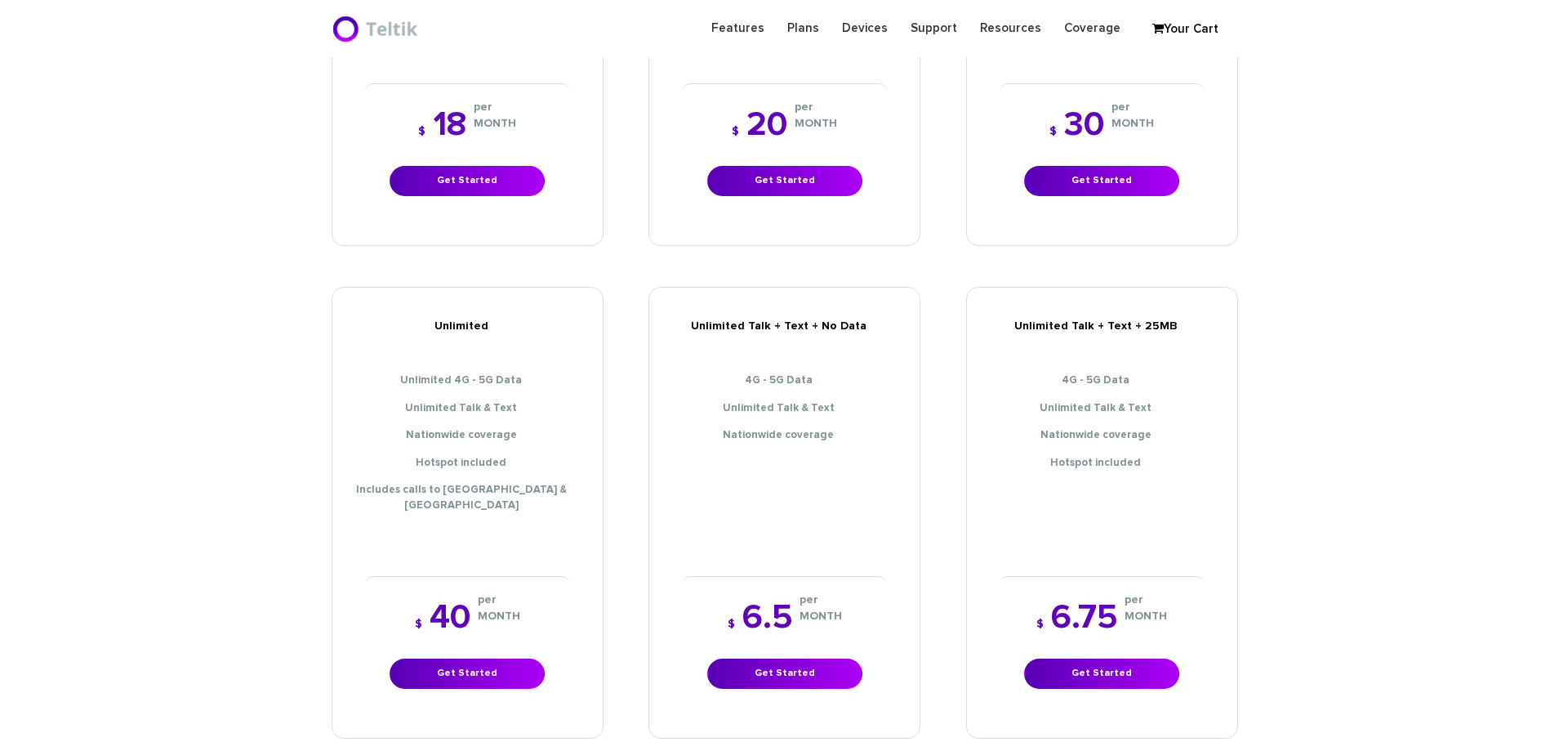
scroll to position [572, 0]
click at [1075, 658] on link "Get Started" at bounding box center [1095, 673] width 155 height 30
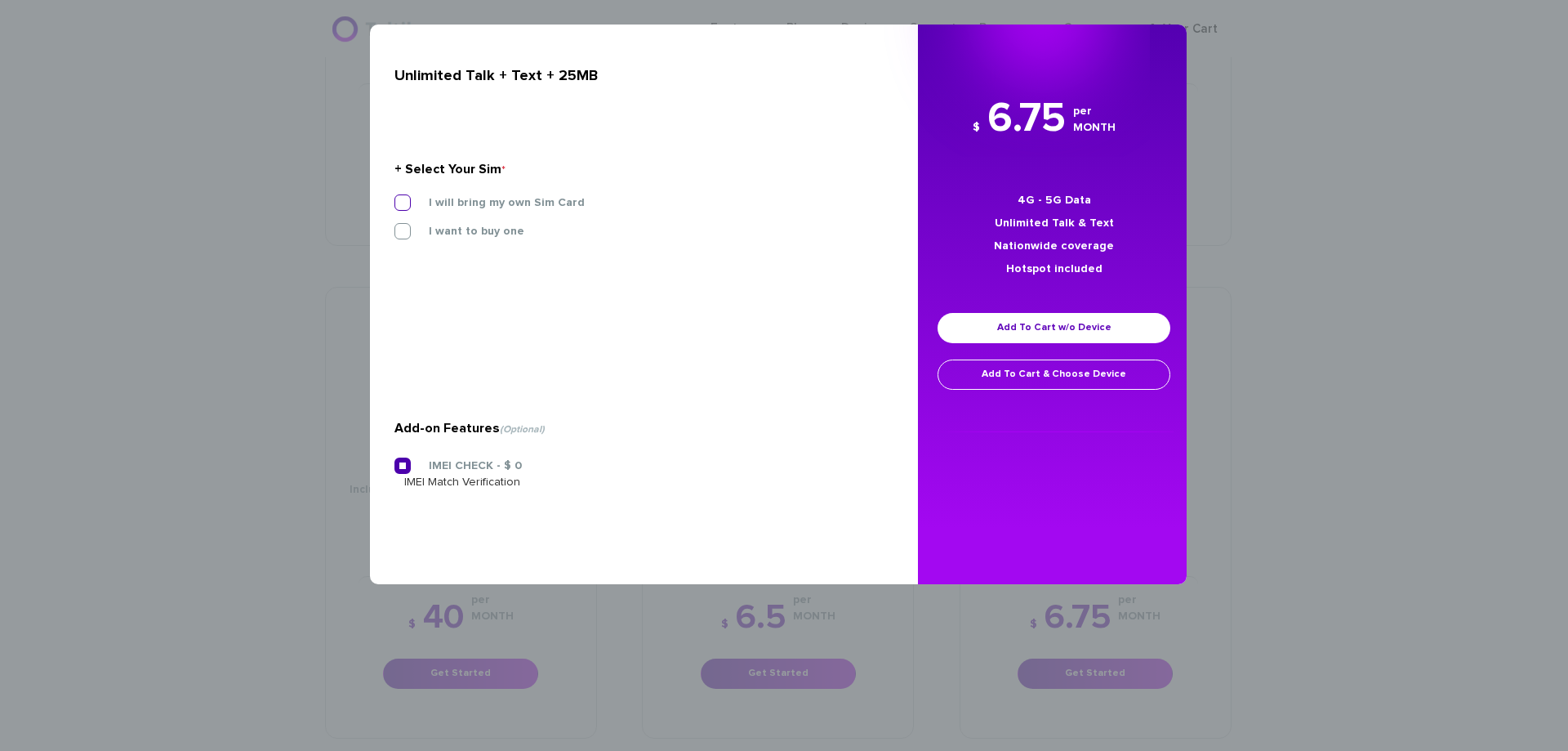
click at [449, 205] on label "I will bring my own Sim Card" at bounding box center [495, 202] width 181 height 15
click at [395, 198] on input "I will bring my own Sim Card" at bounding box center [395, 198] width 0 height 0
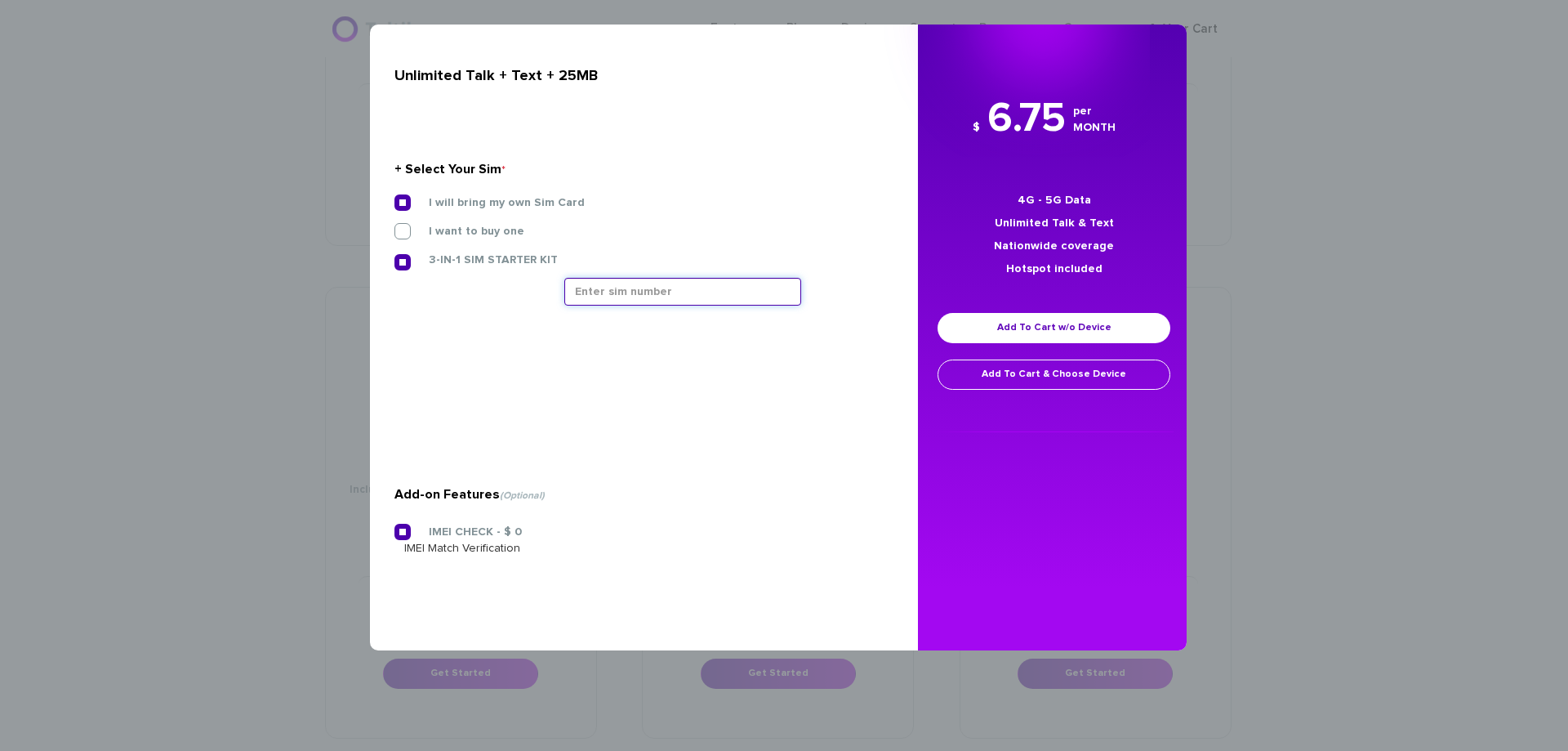
click at [640, 292] on input "text" at bounding box center [682, 292] width 237 height 28
click at [601, 296] on input "text" at bounding box center [682, 292] width 237 height 28
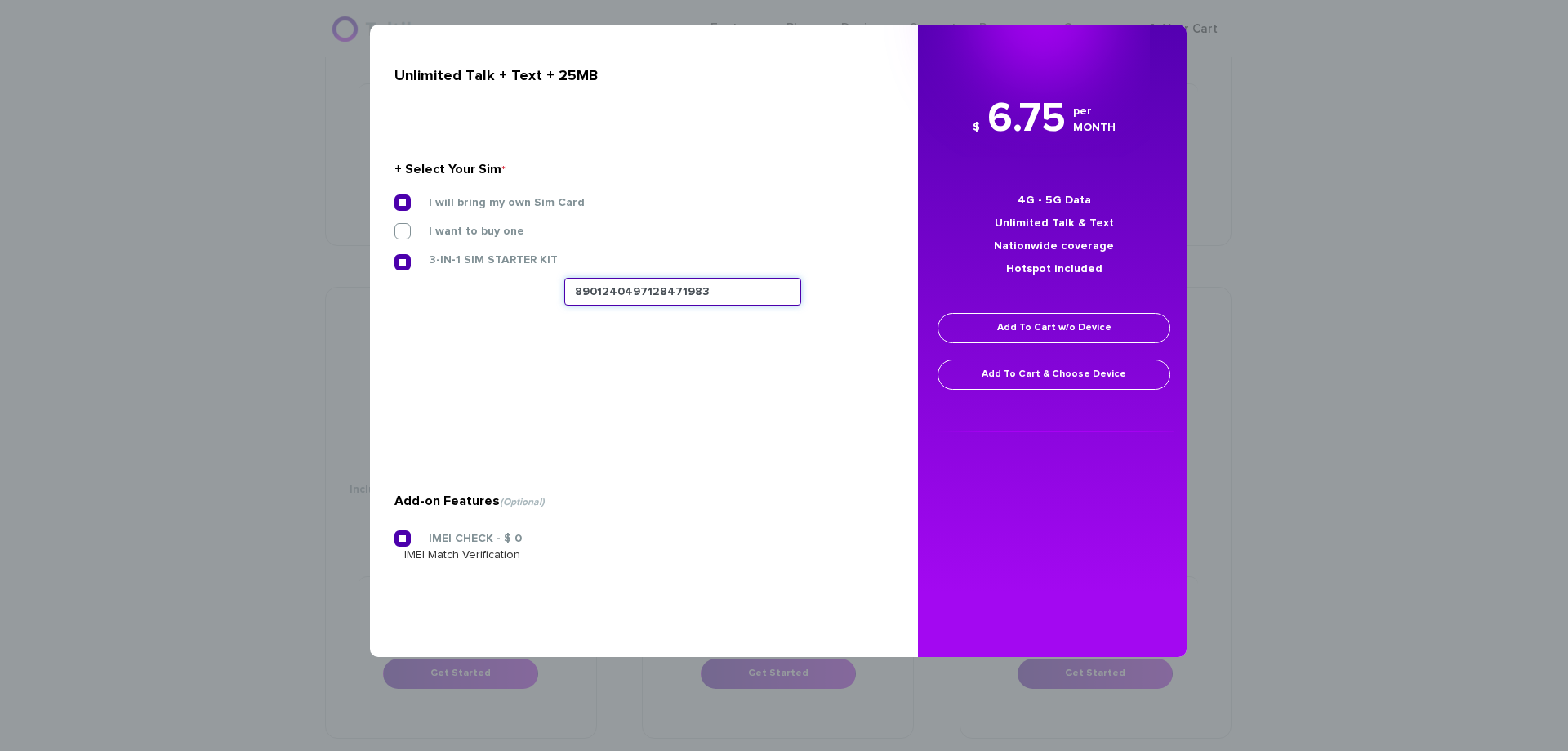
type input "8901240497128471983"
click at [1017, 332] on link "Add To Cart w/o Device" at bounding box center [1054, 328] width 233 height 30
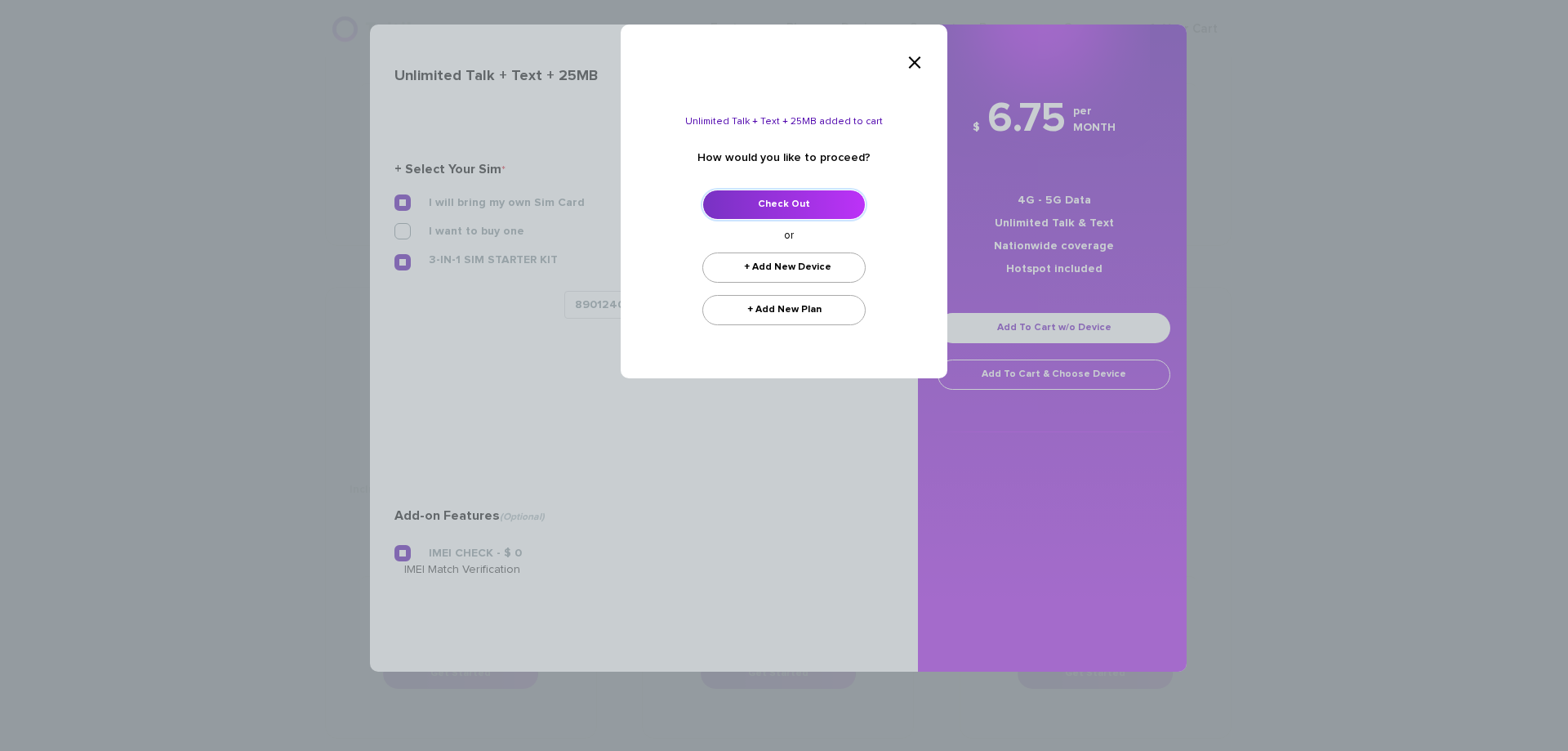
click at [826, 206] on link "Check Out" at bounding box center [784, 204] width 163 height 30
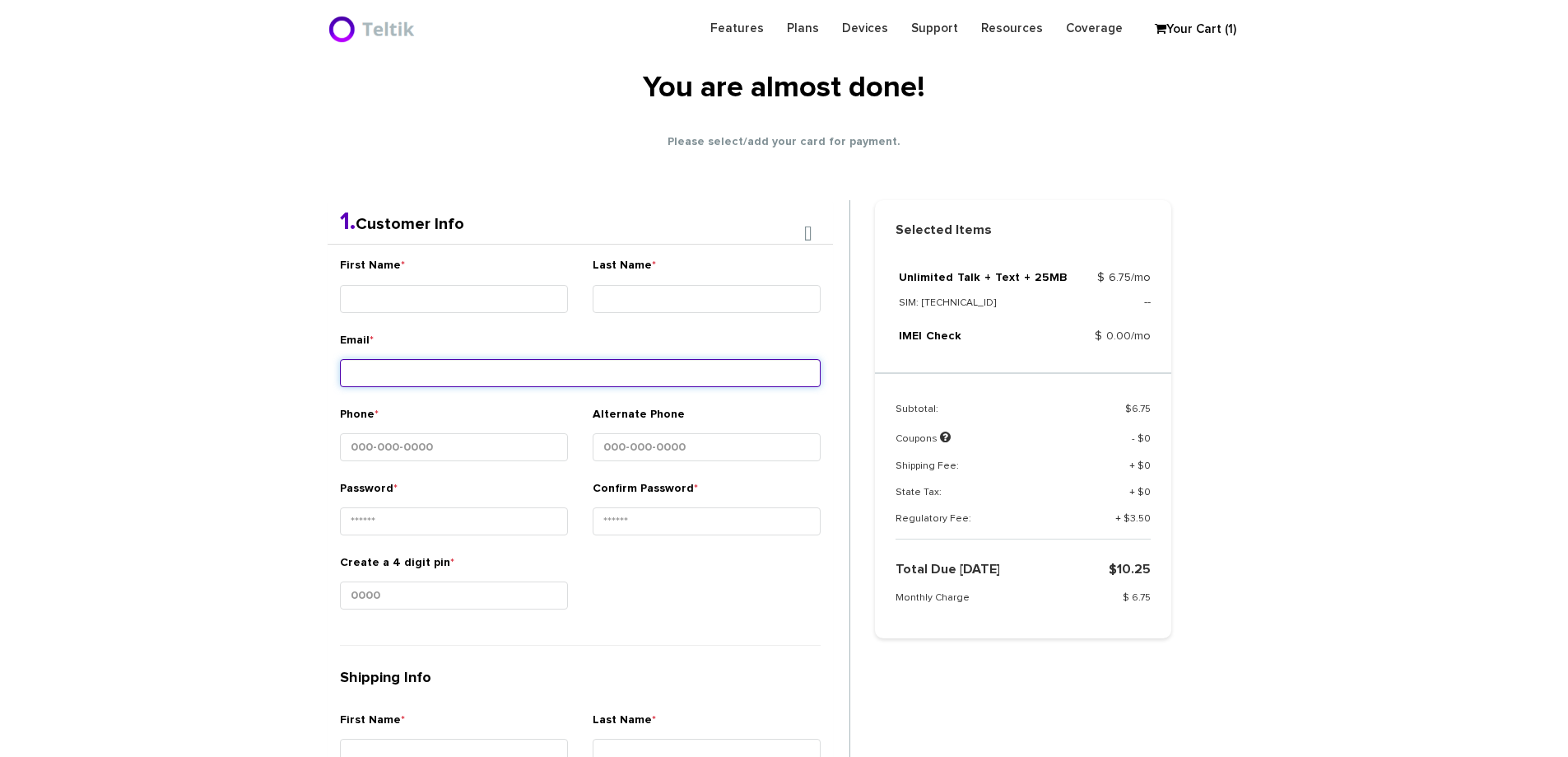
click at [465, 354] on div "Email *" at bounding box center [580, 362] width 481 height 62
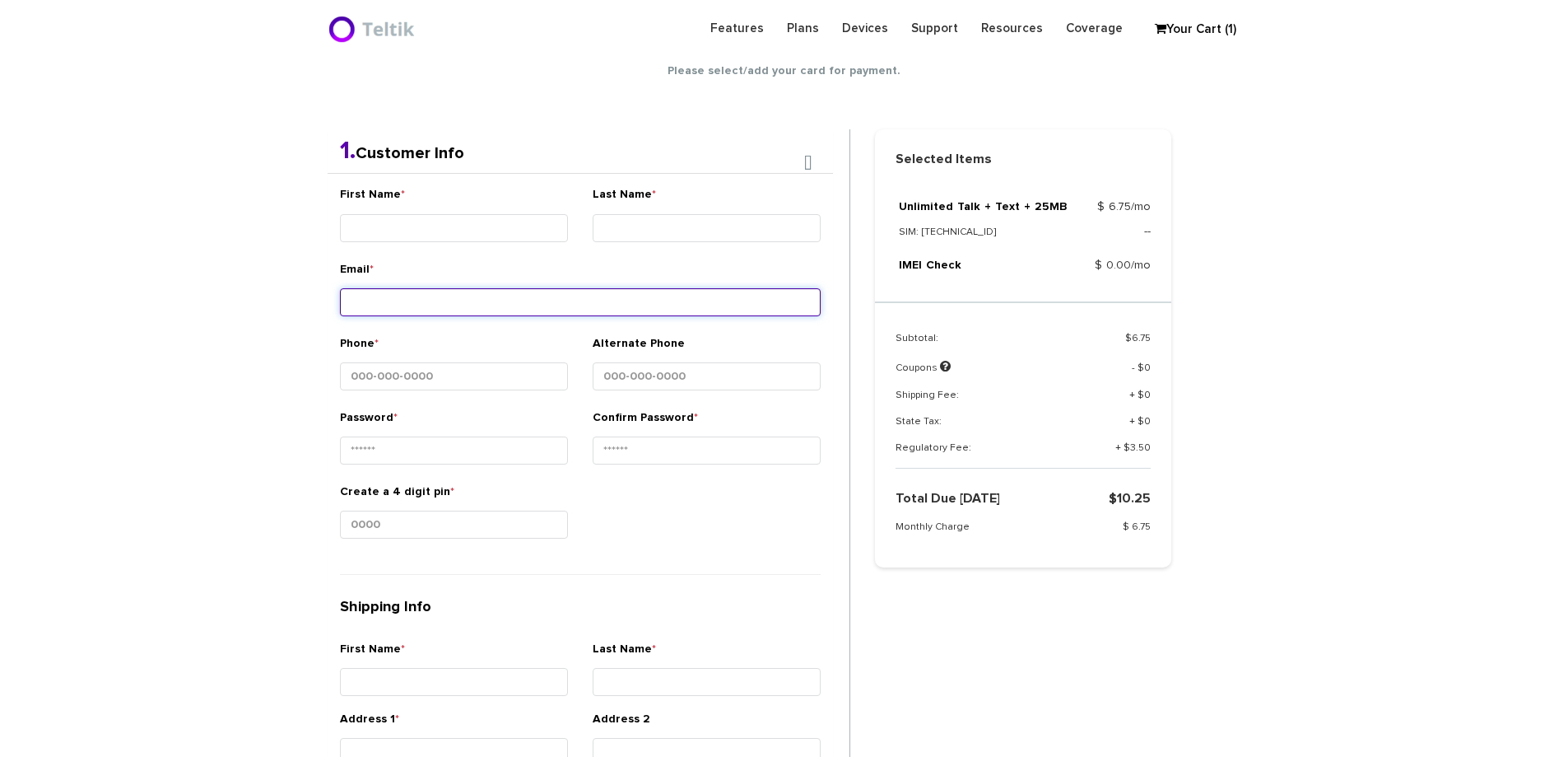
click at [464, 282] on div "Email *" at bounding box center [580, 291] width 481 height 62
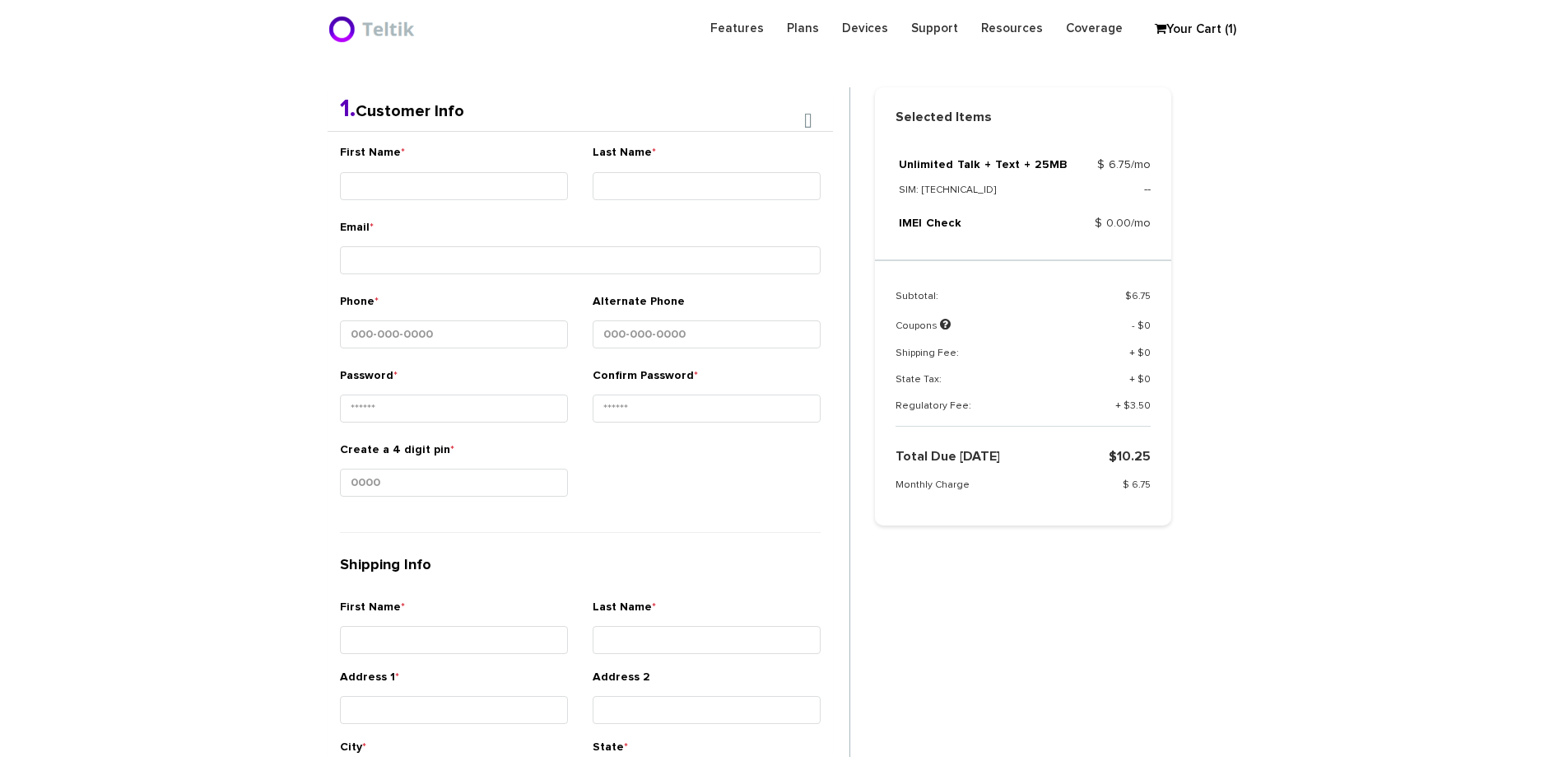
scroll to position [349, 0]
click at [500, 169] on div "First Name *" at bounding box center [453, 173] width 228 height 62
click at [502, 177] on input "First Name *" at bounding box center [453, 185] width 228 height 28
type input "Yaakov"
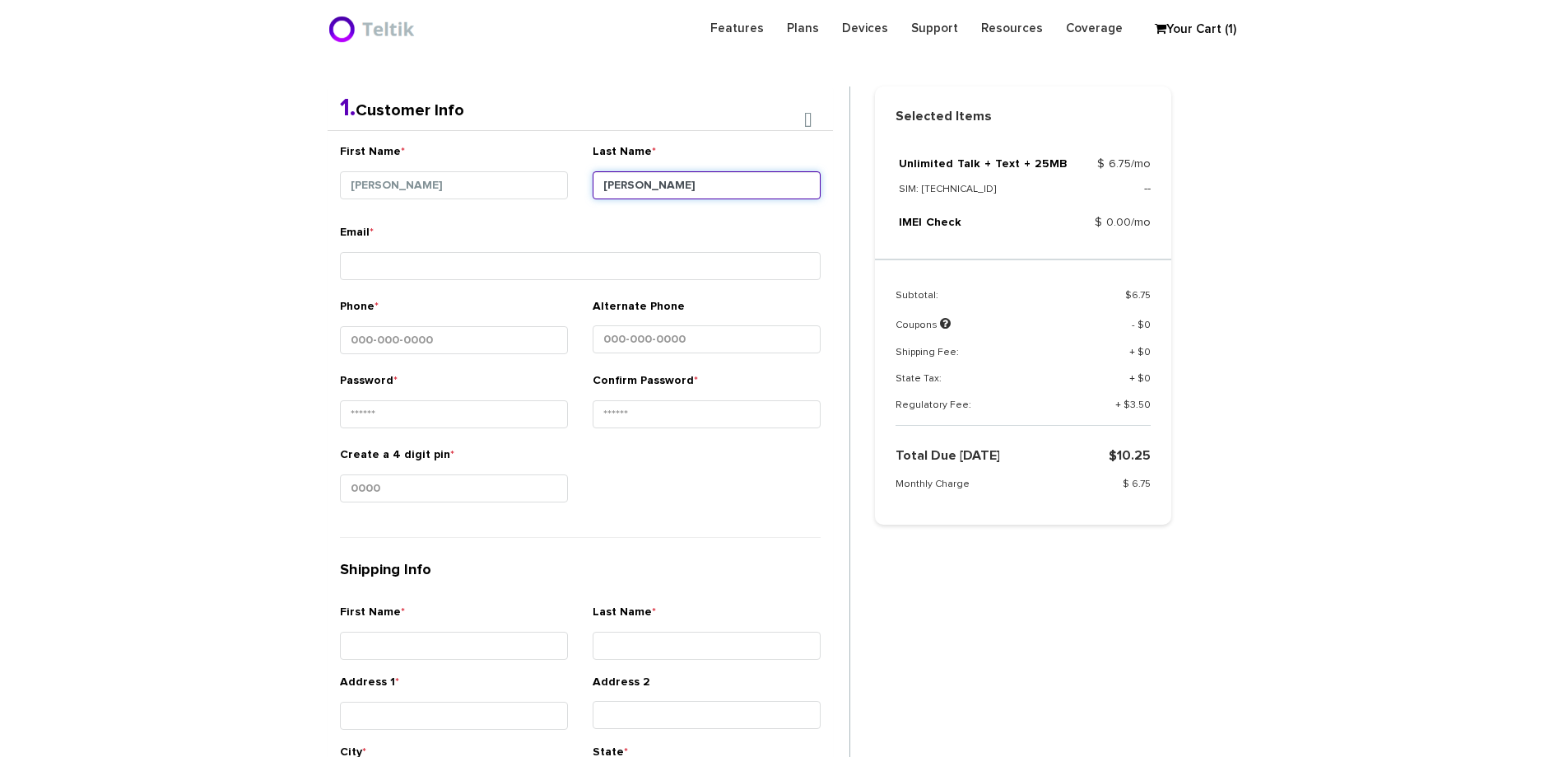
type input "weissman"
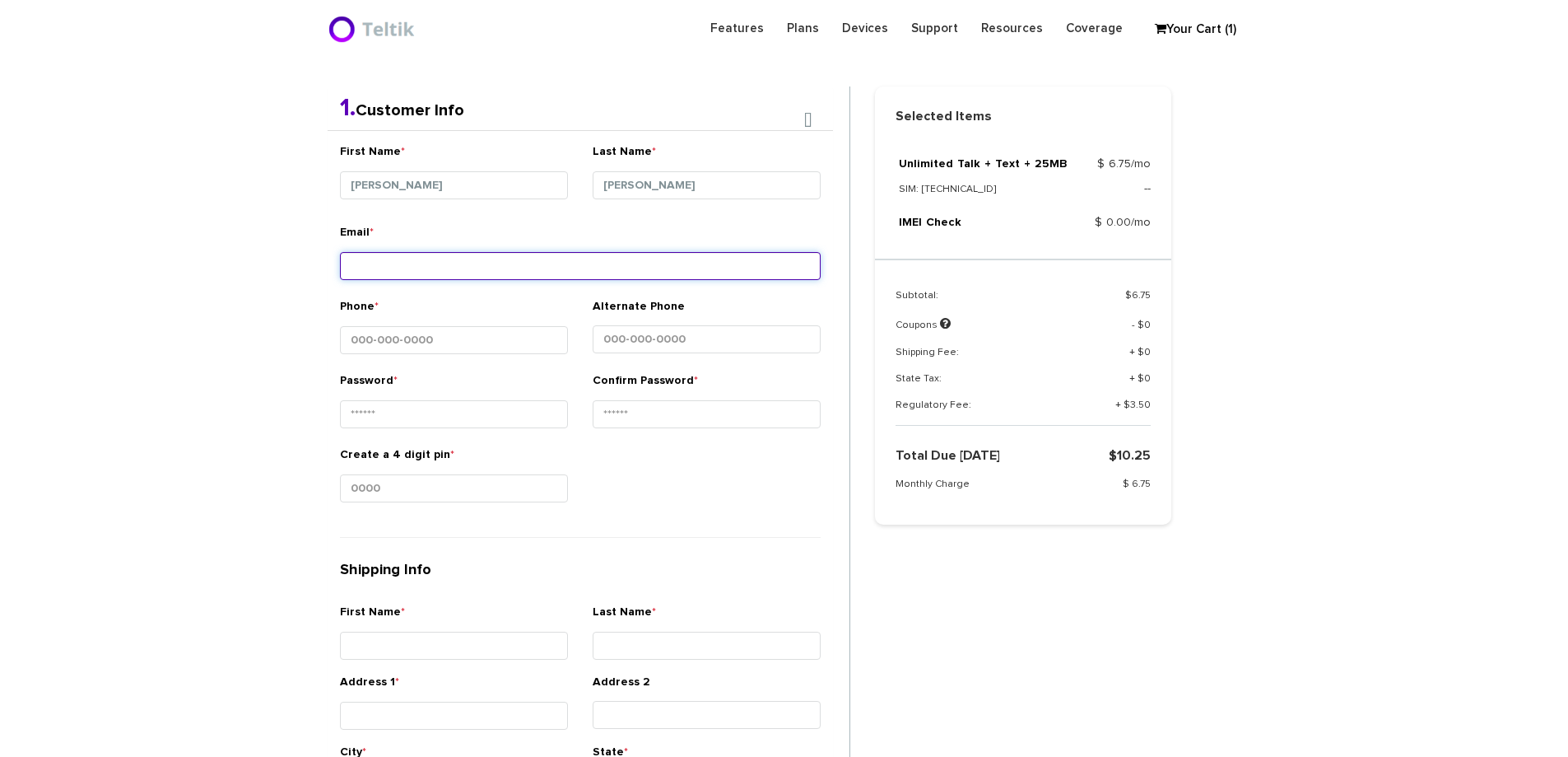
click at [500, 262] on input "Email *" at bounding box center [580, 266] width 481 height 28
type input "jweissman1@gmail.com"
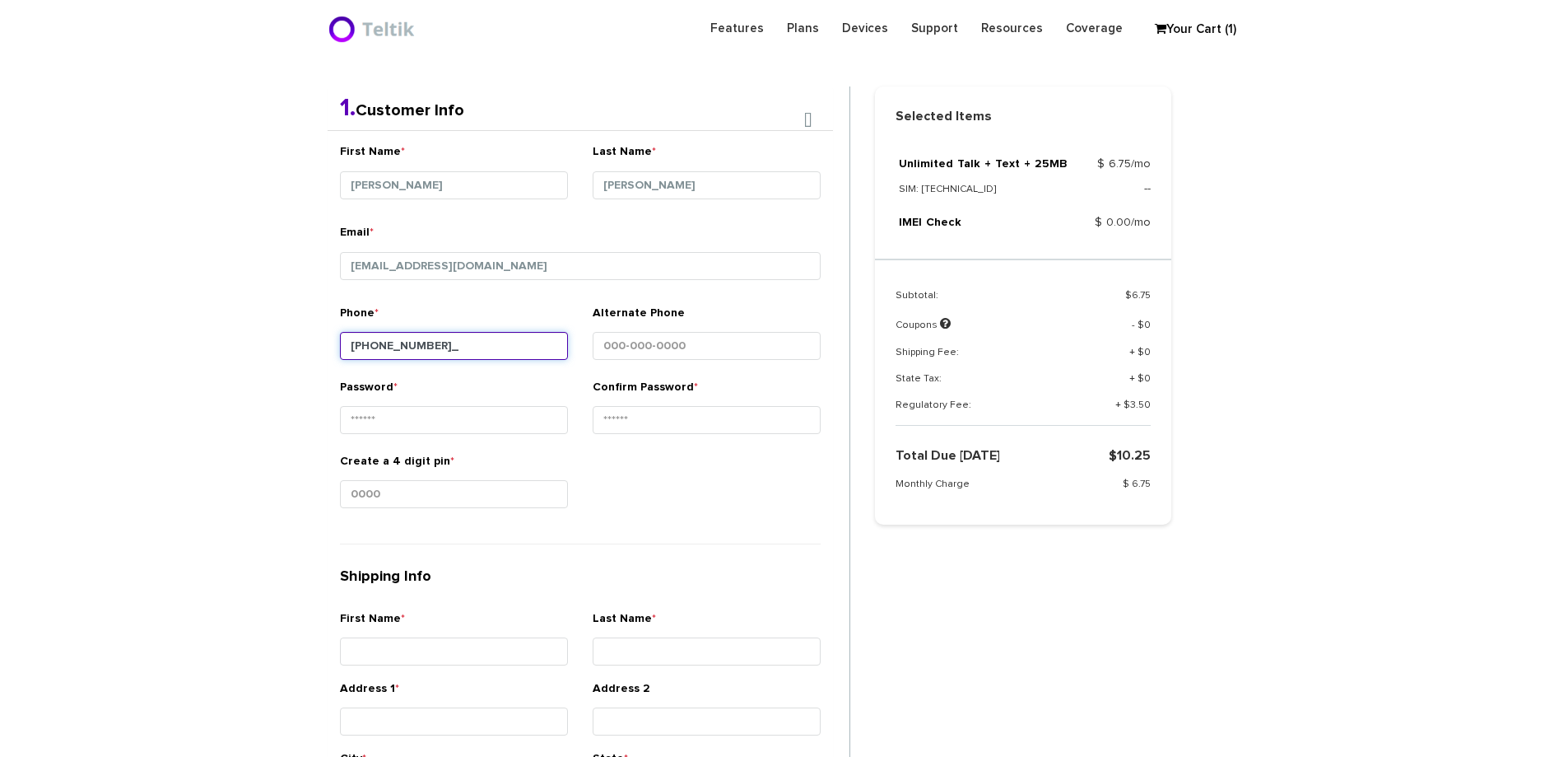
type input "848-329-1847"
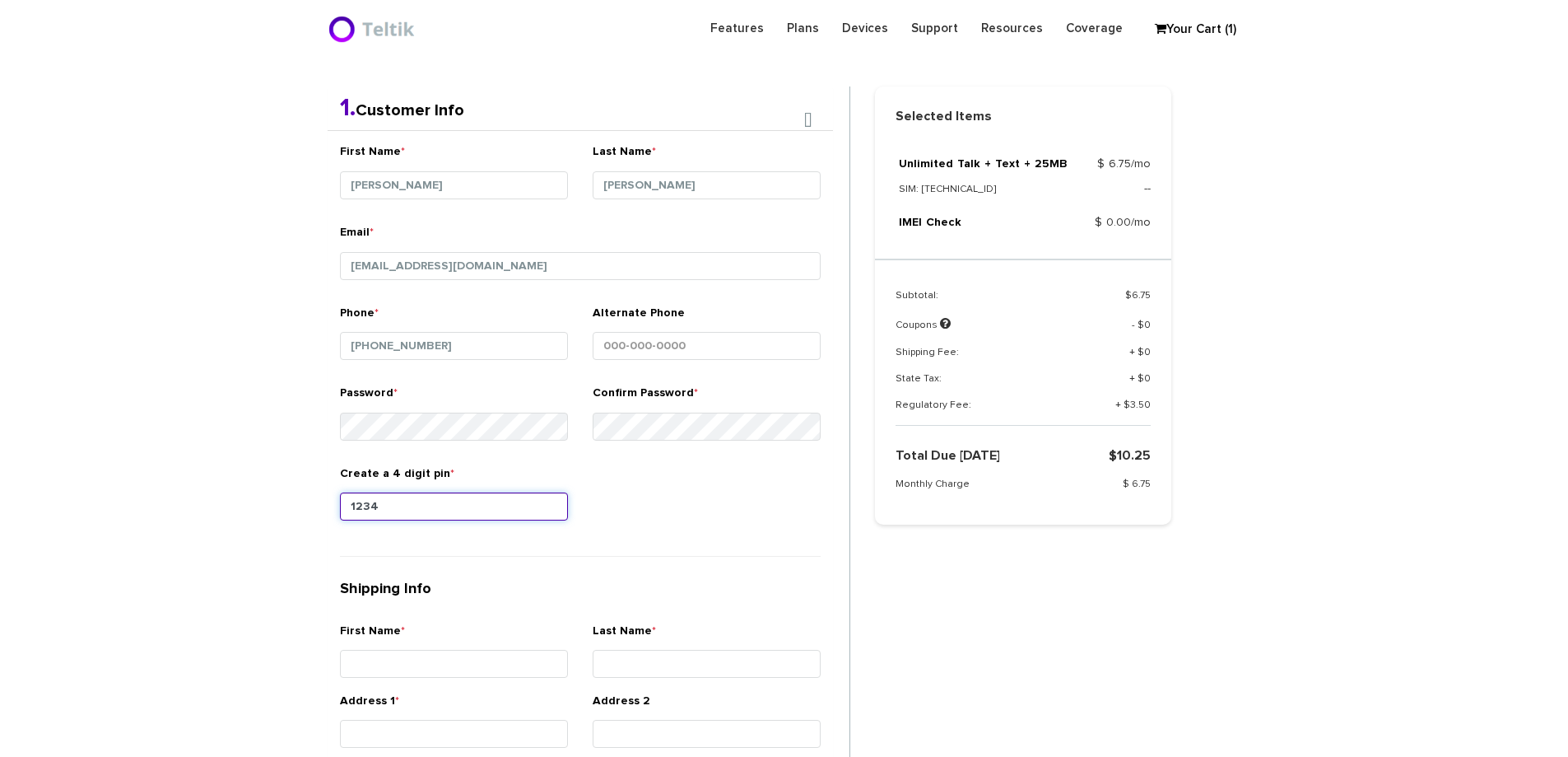
type input "1234"
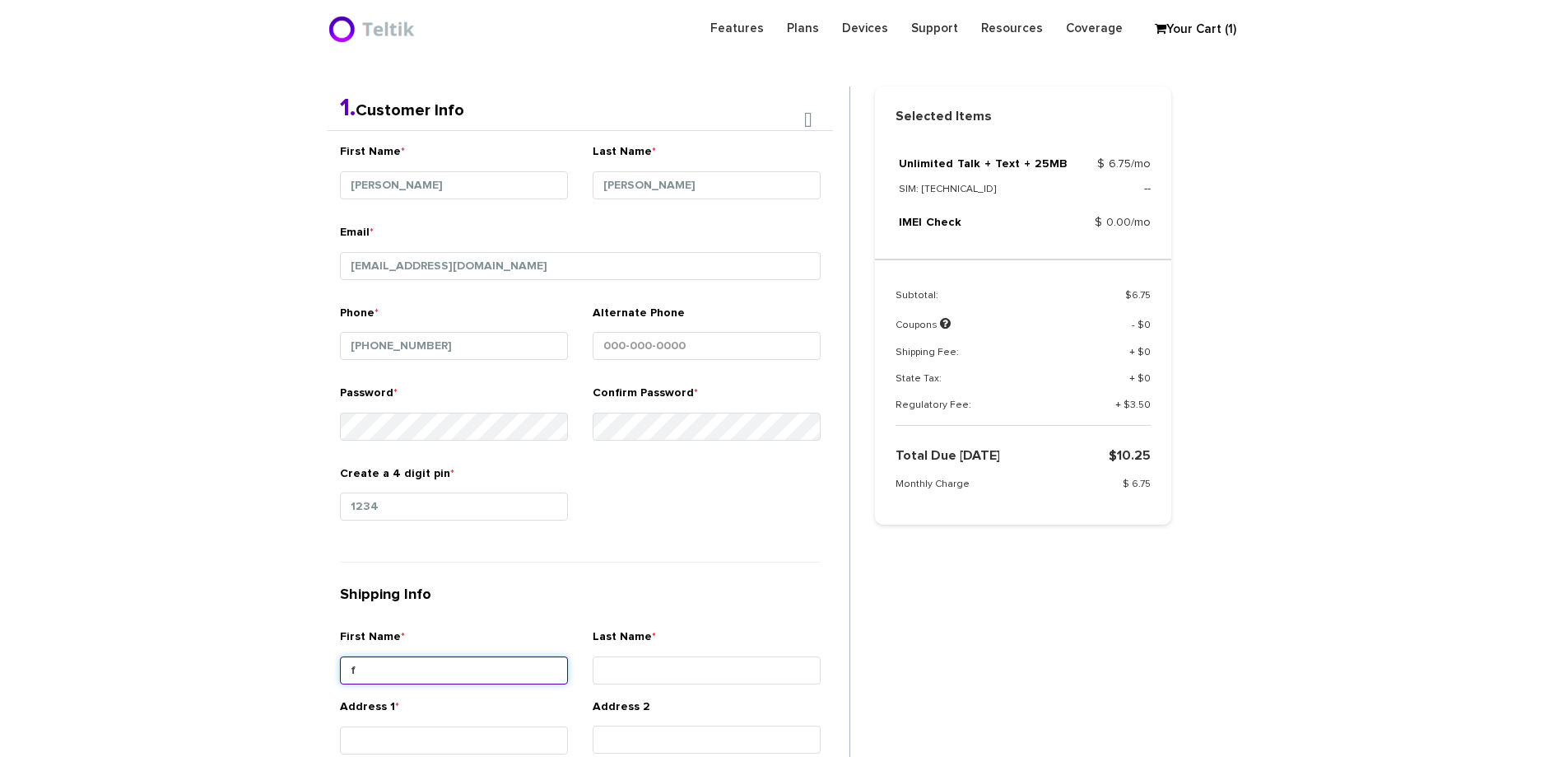
type input "f"
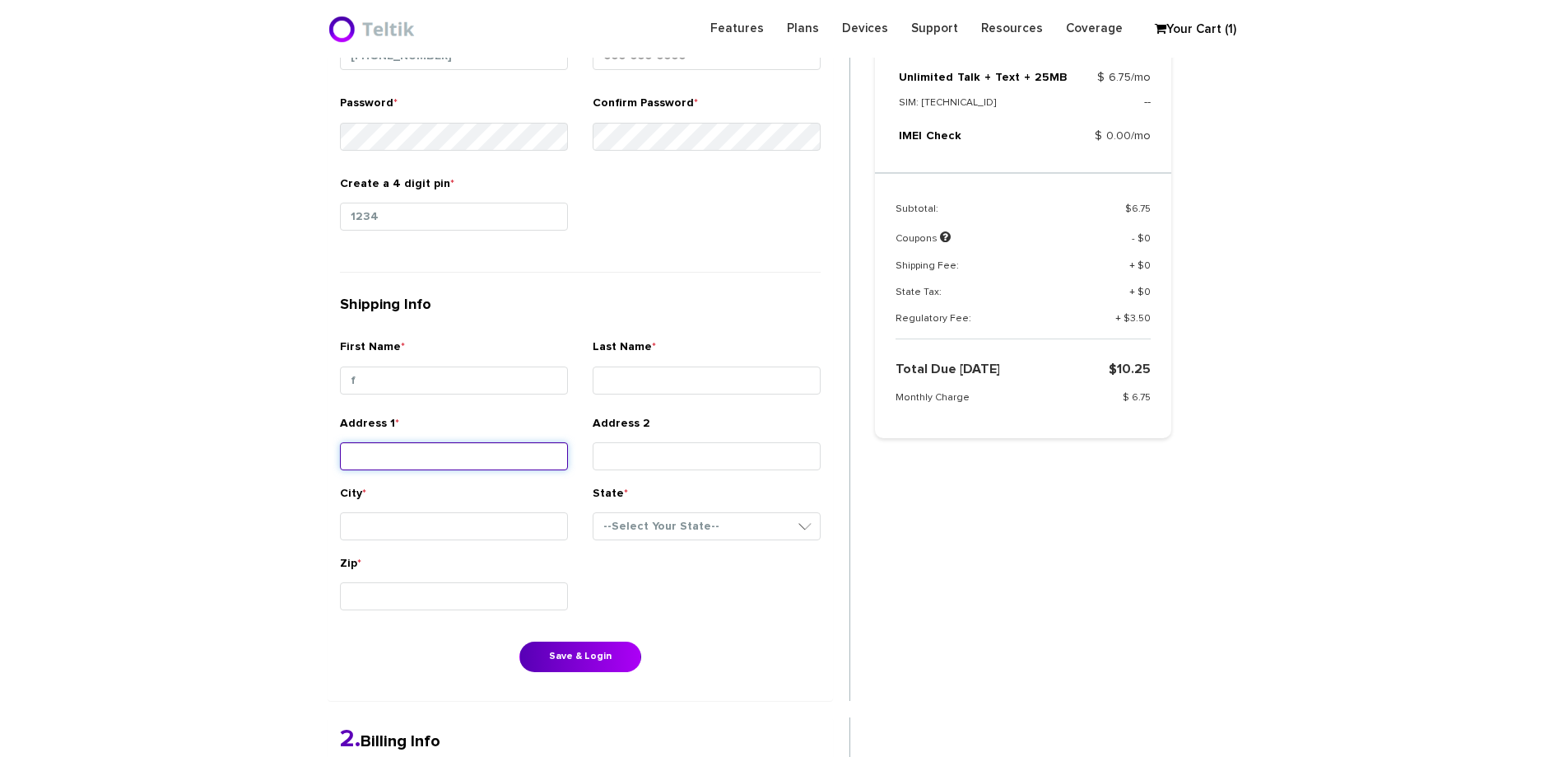
scroll to position [681, 0]
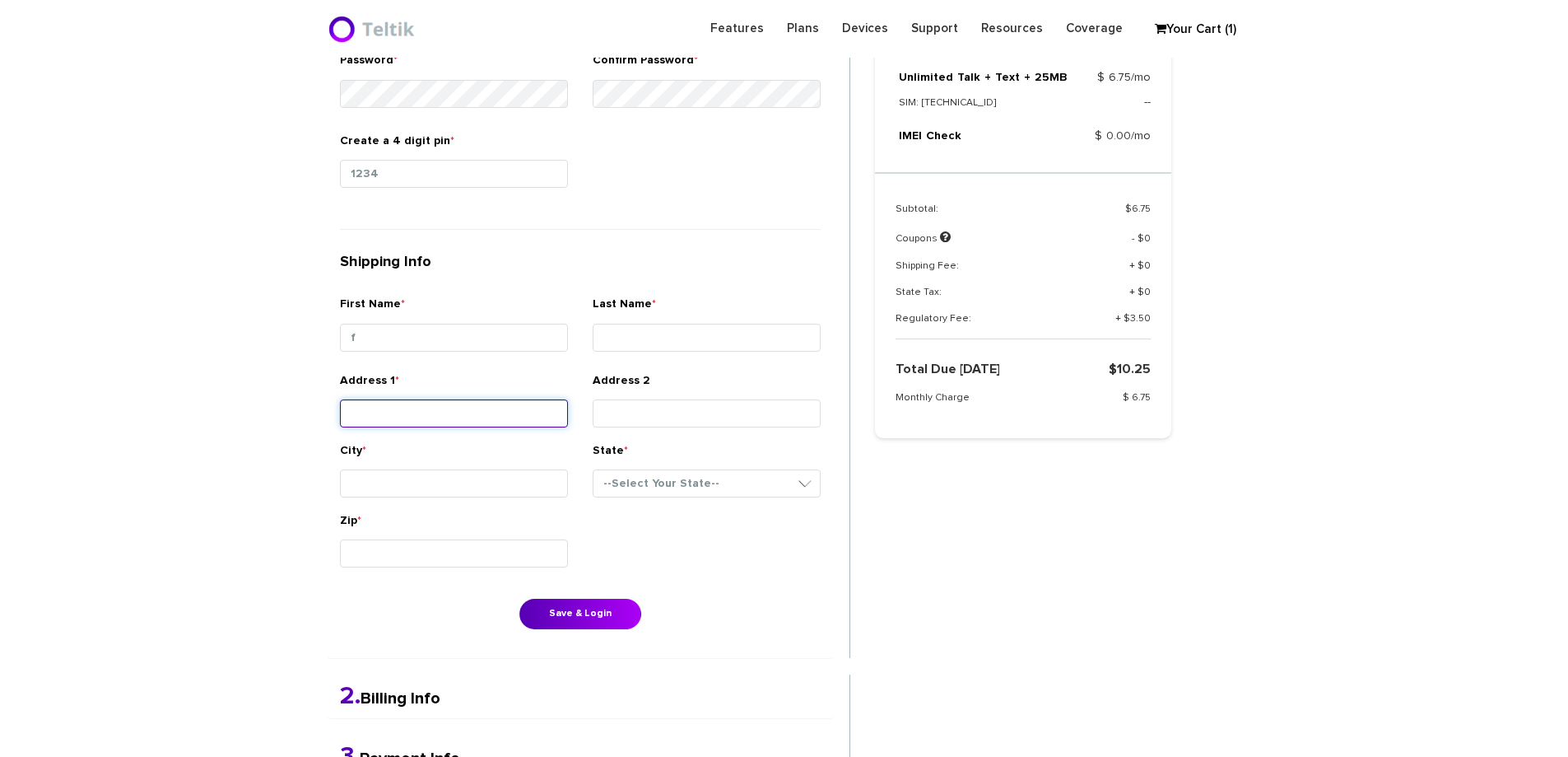
click at [415, 421] on input "Address 1 *" at bounding box center [453, 414] width 228 height 28
type input "45 south bell"
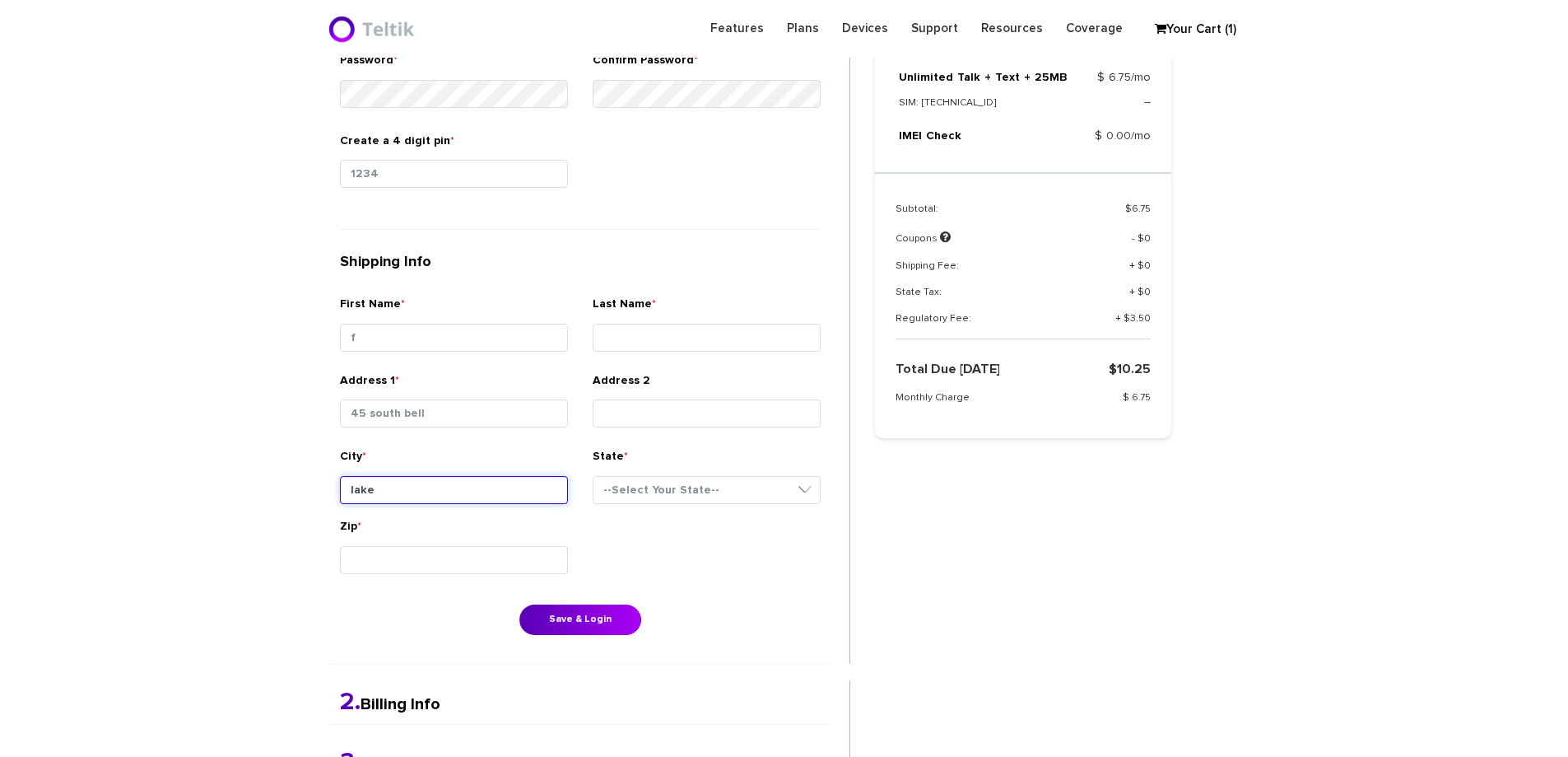
type input "Lakewood"
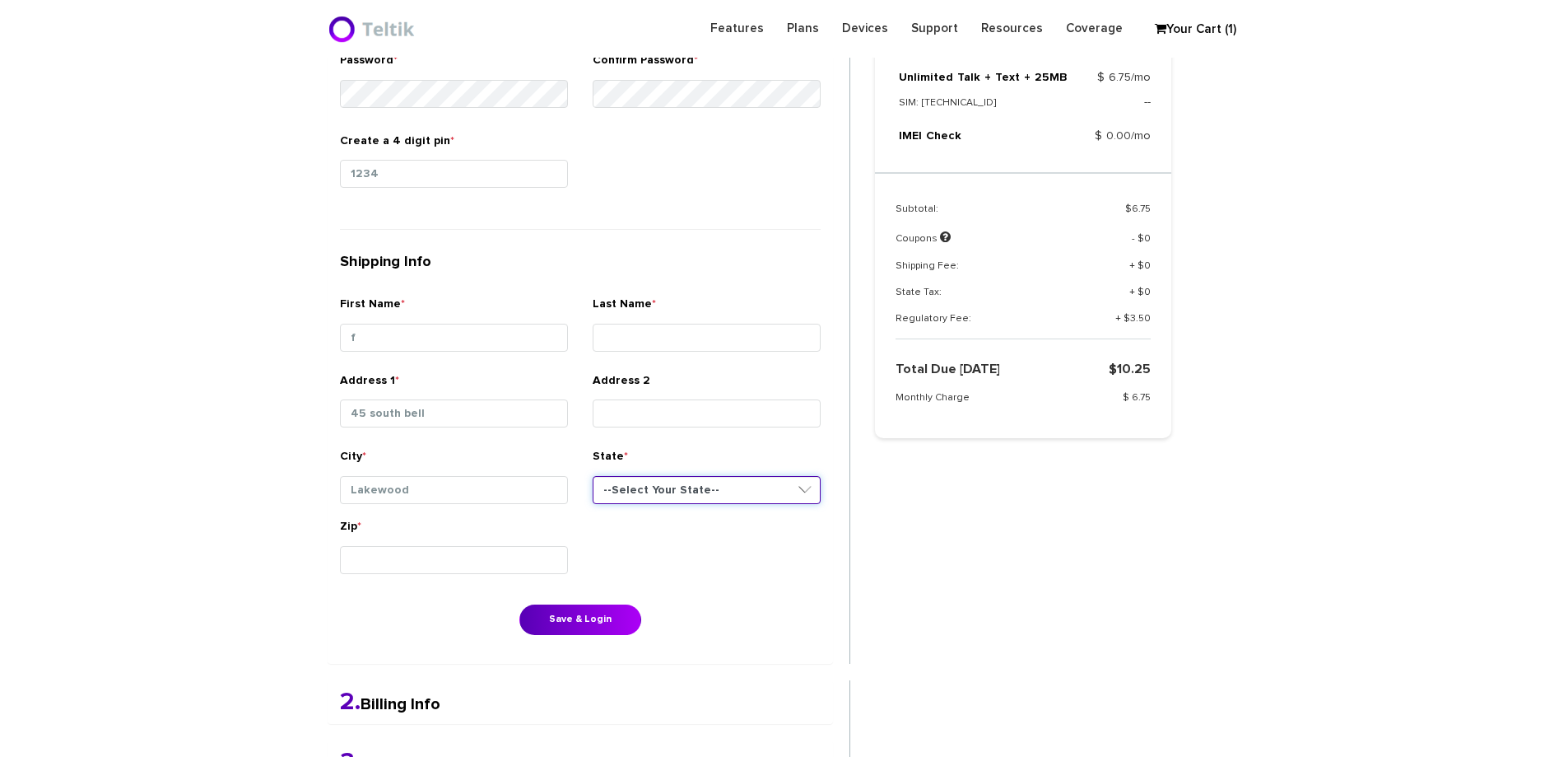
select select "NJ"
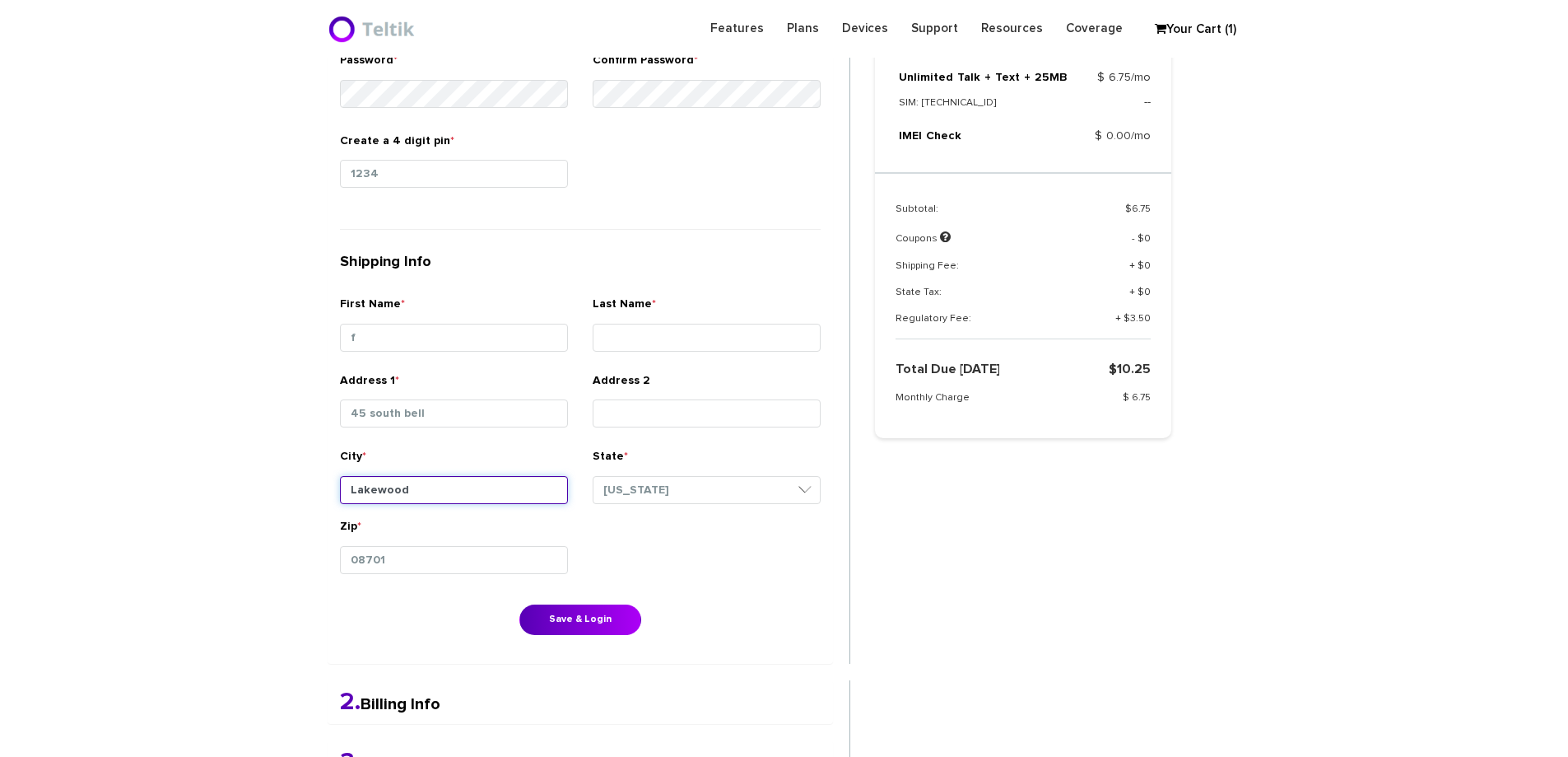
type input "08701"
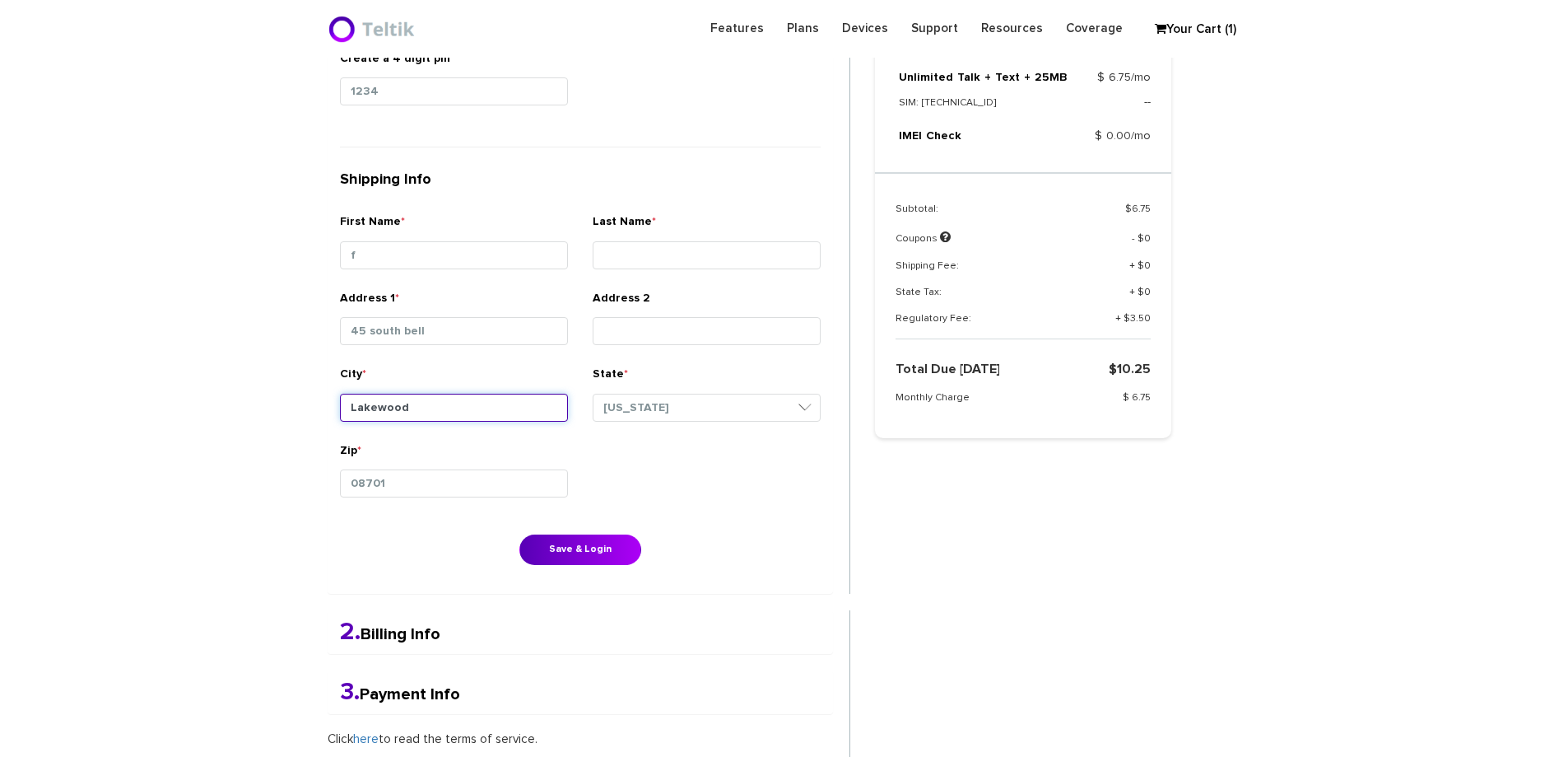
scroll to position [1093, 0]
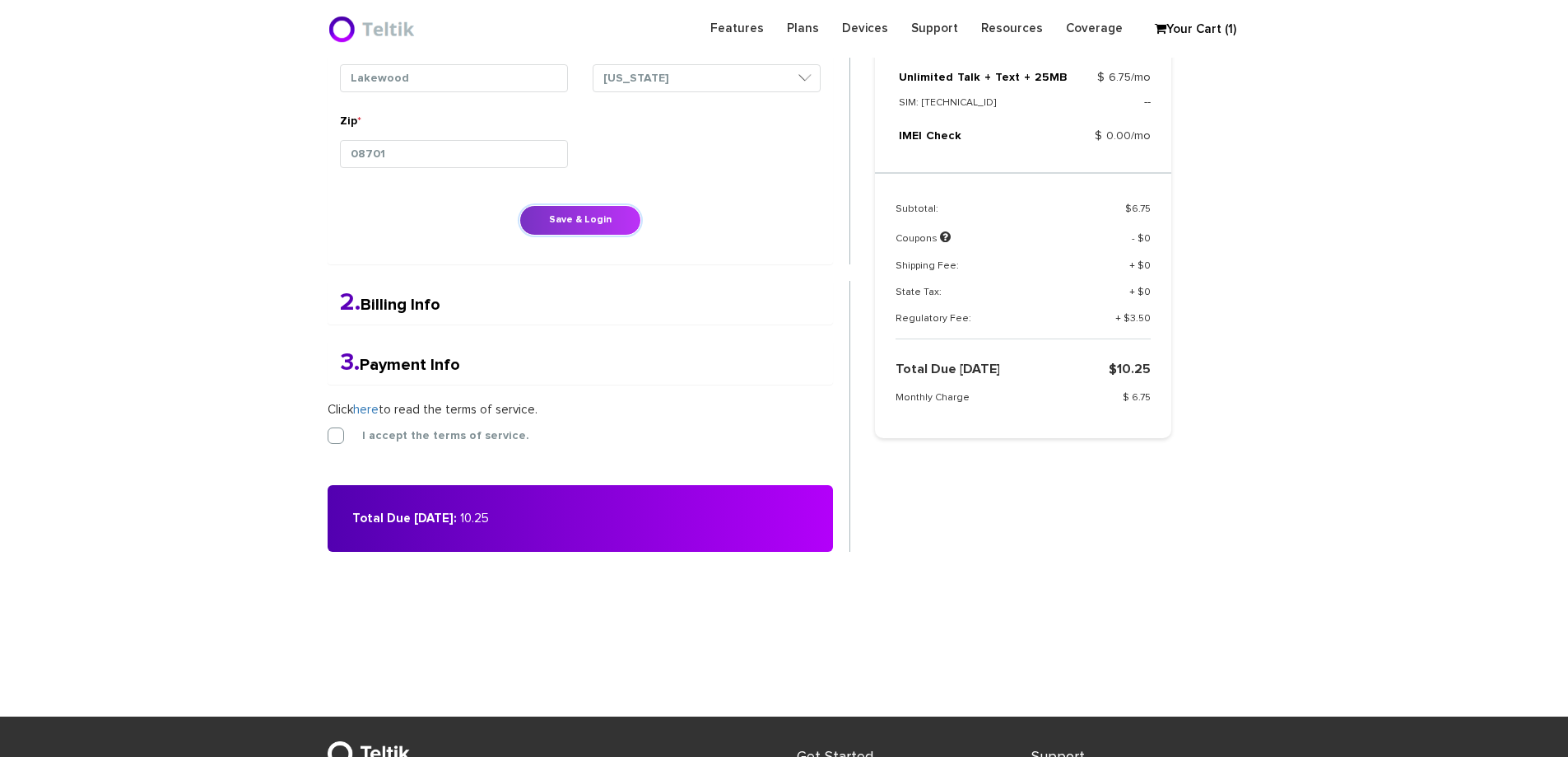
click at [549, 219] on button "Save & Login" at bounding box center [580, 219] width 122 height 30
click at [547, 228] on button "Save & Login" at bounding box center [580, 219] width 122 height 30
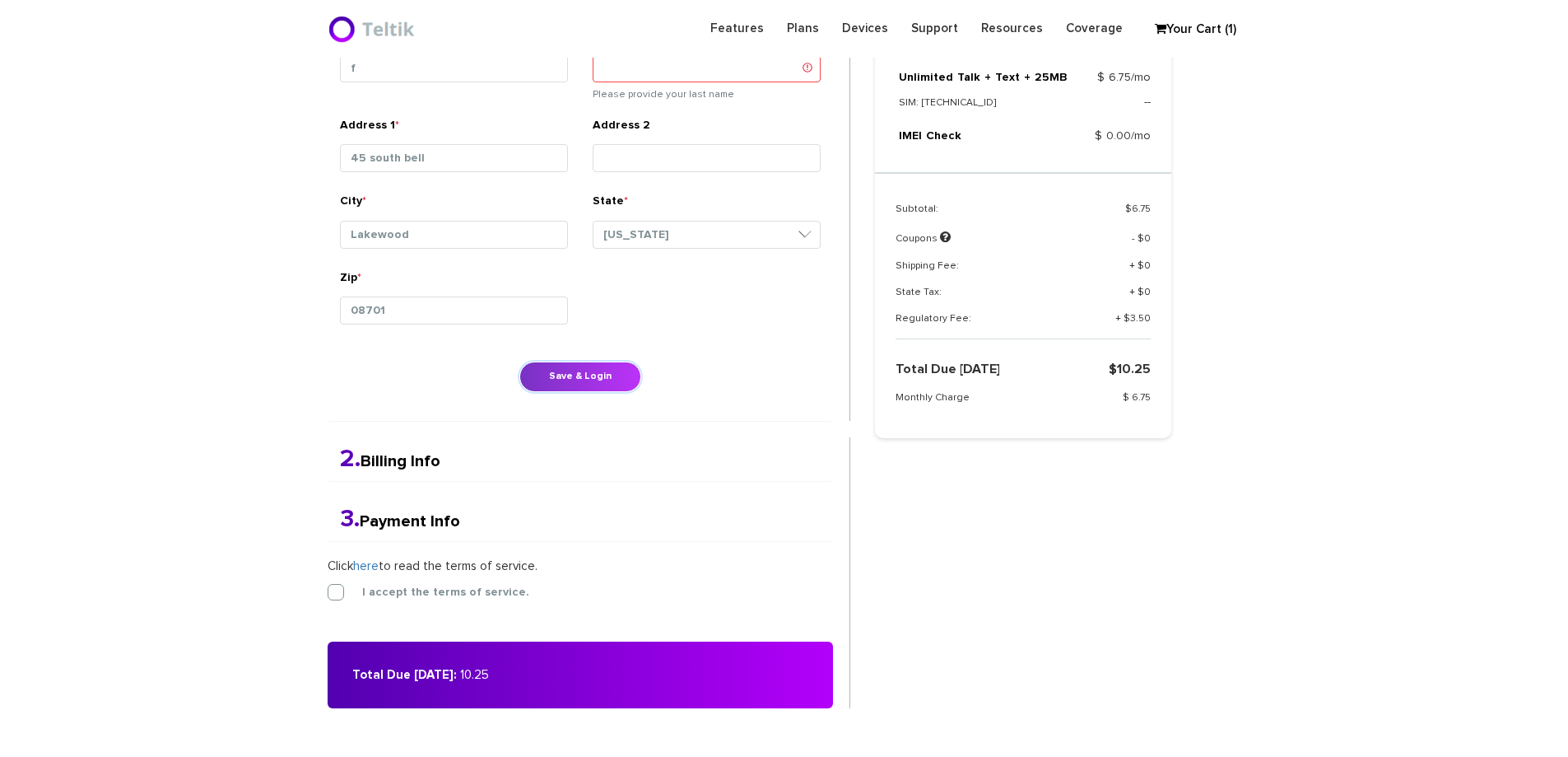
scroll to position [695, 0]
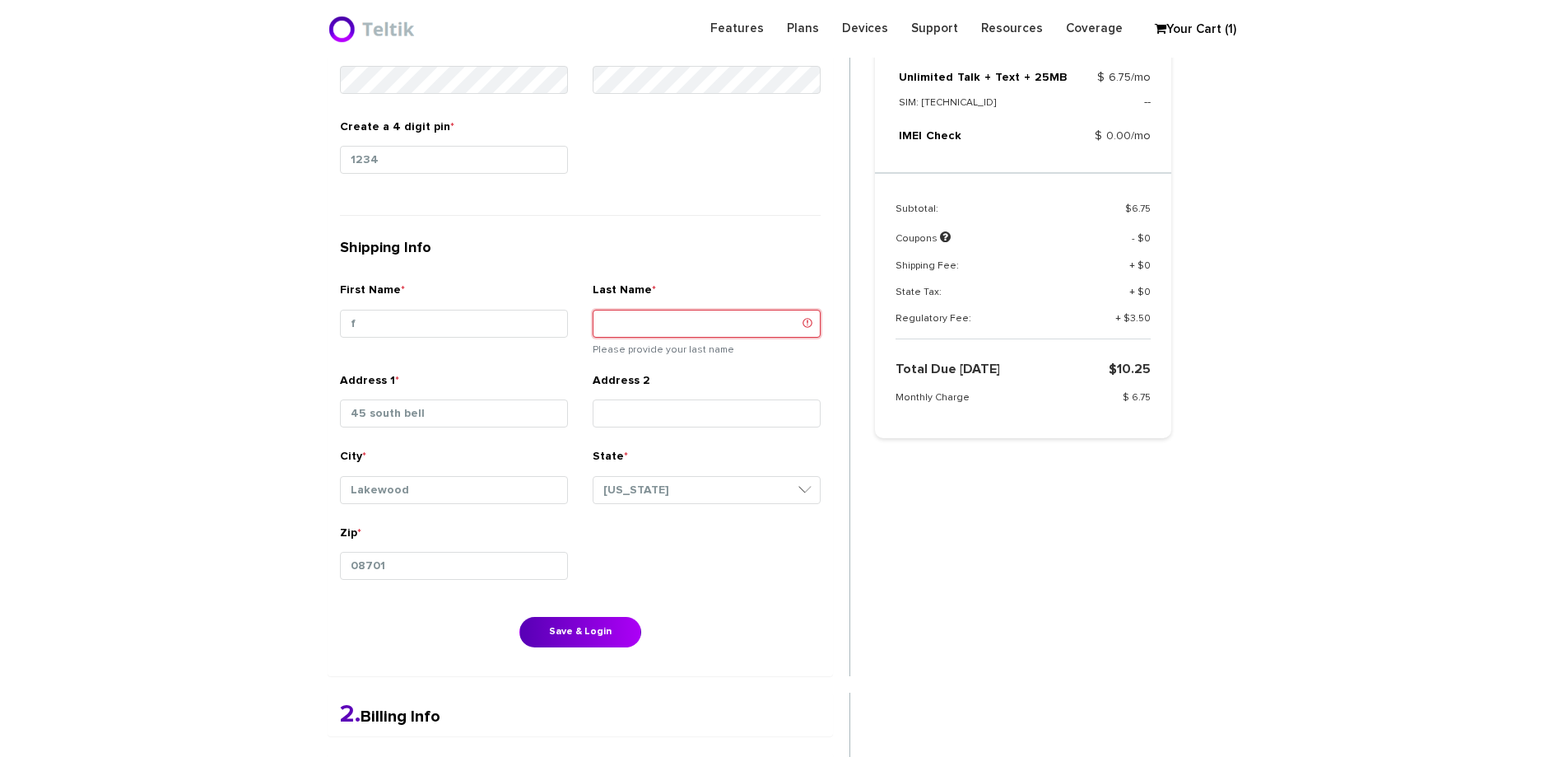
click at [637, 315] on input "Last Name *" at bounding box center [706, 323] width 228 height 28
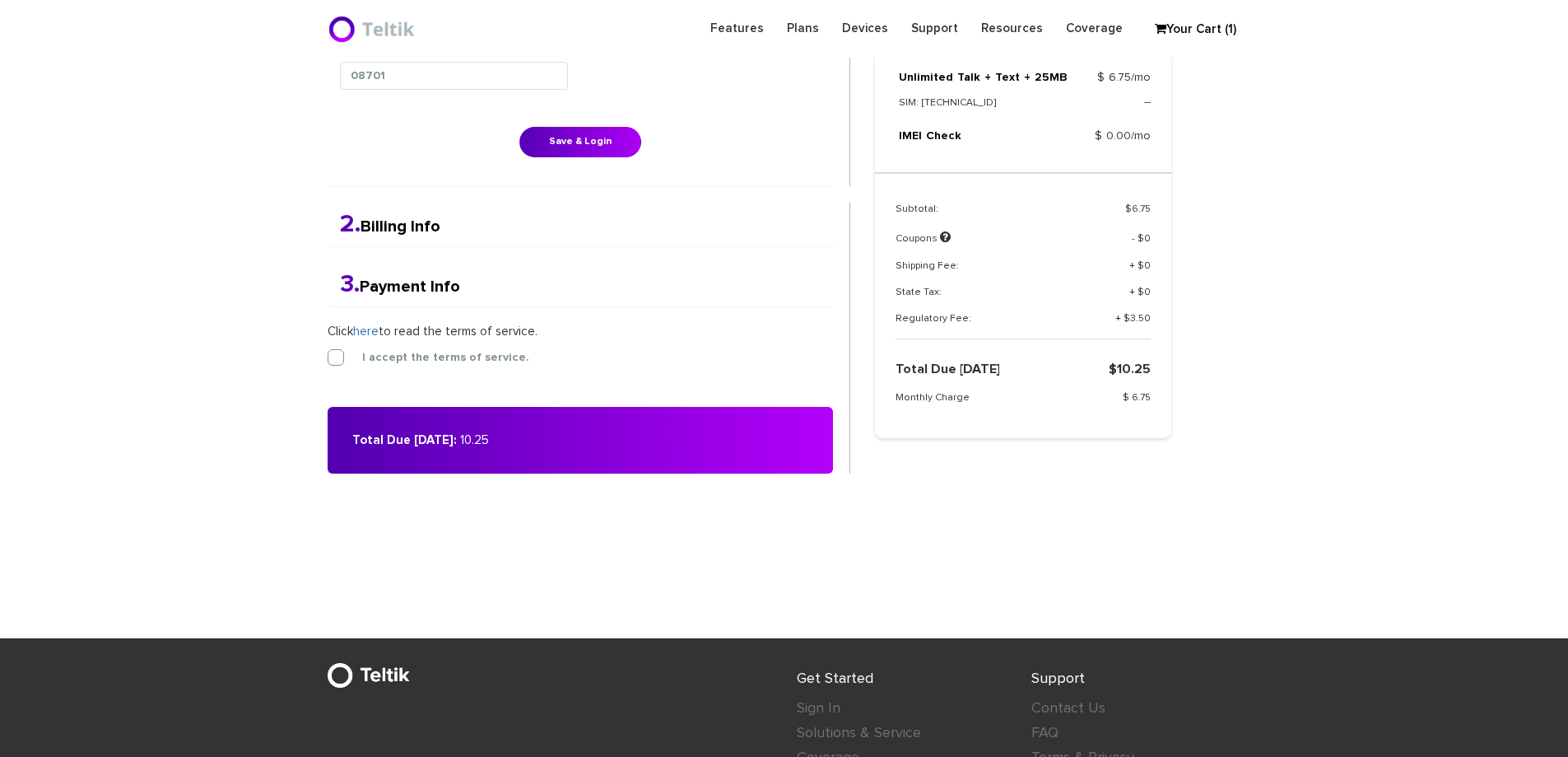
scroll to position [1189, 0]
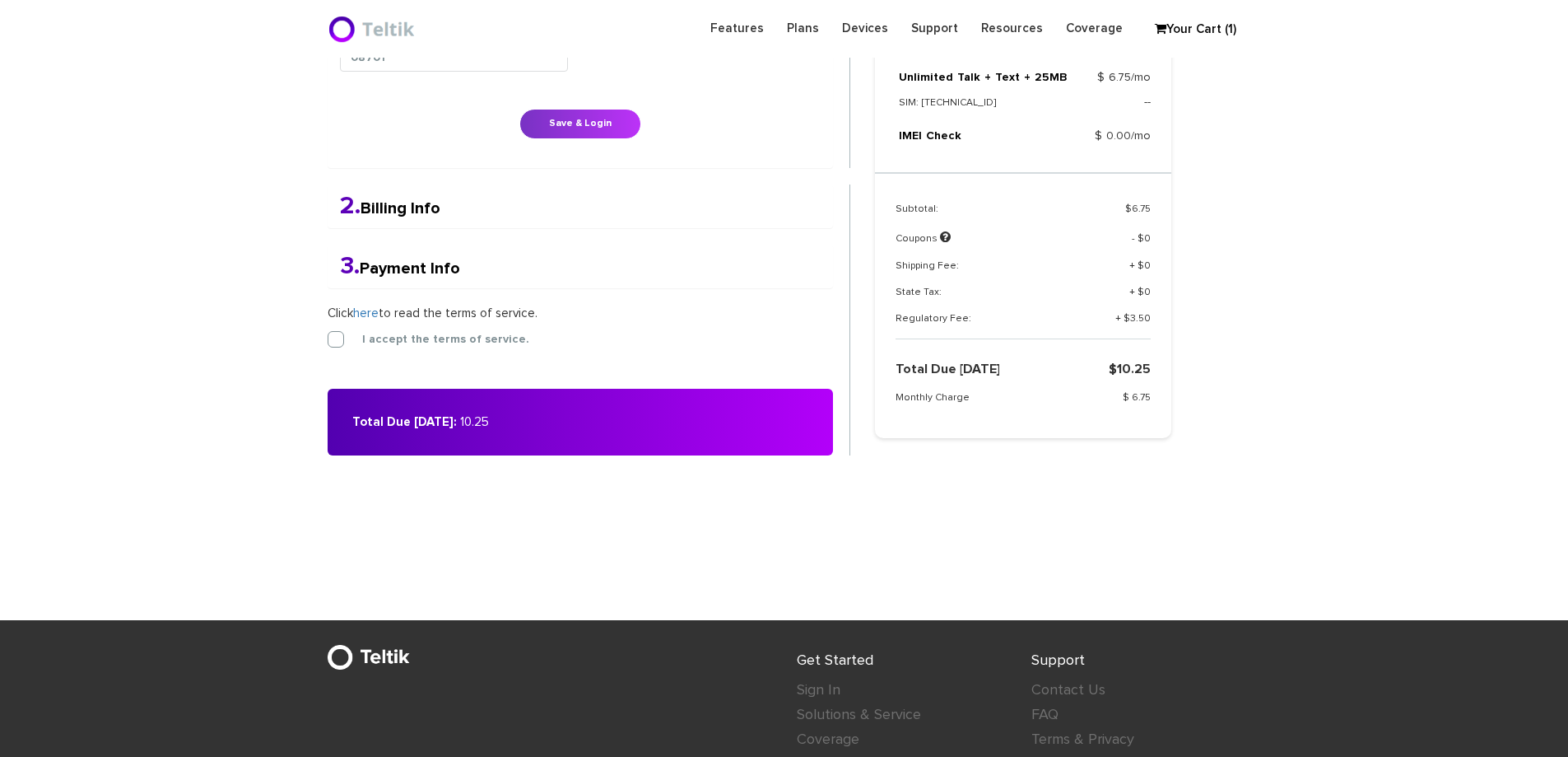
type input "f"
click at [593, 117] on button "Save & Login" at bounding box center [580, 123] width 122 height 30
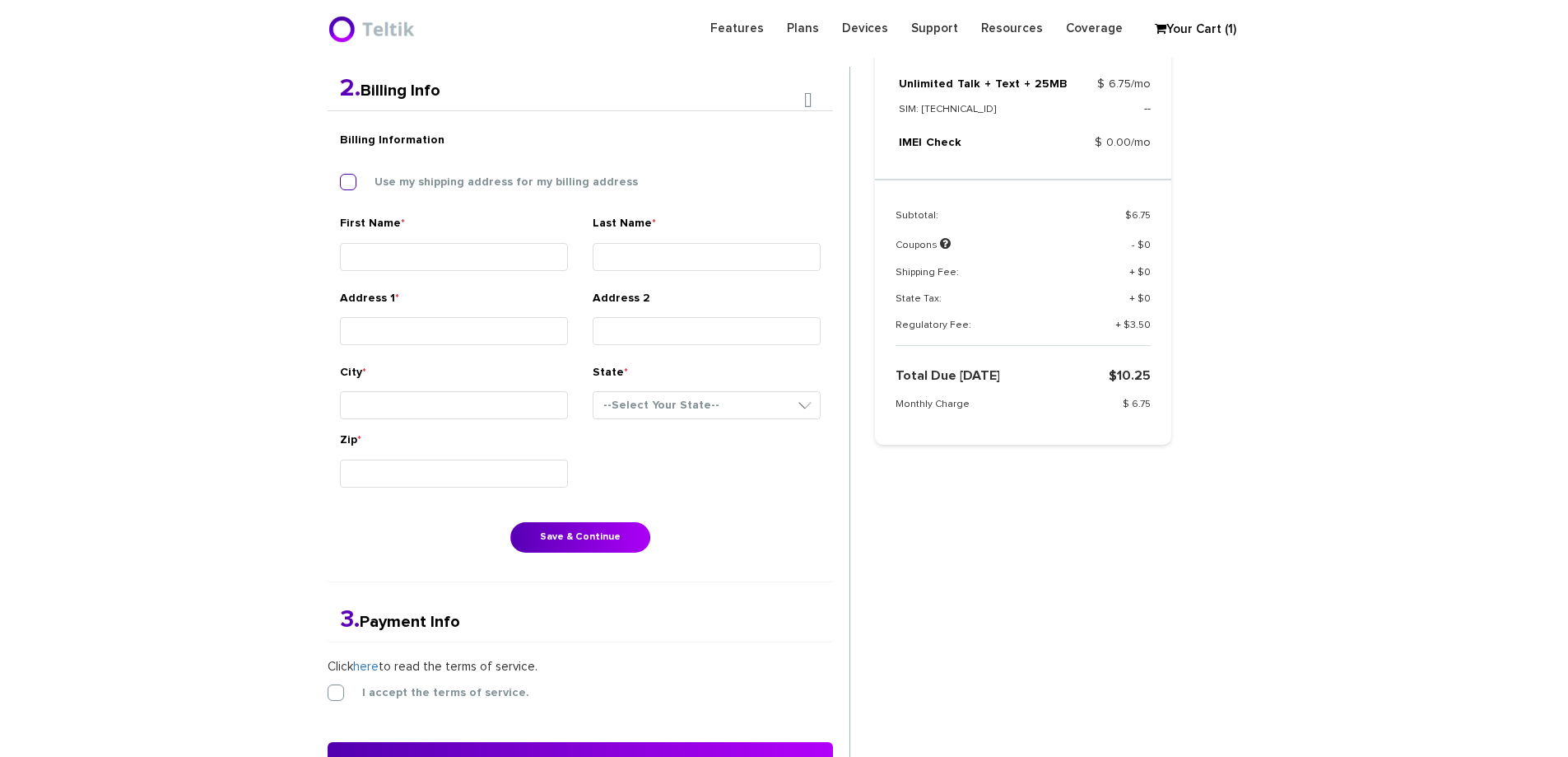
scroll to position [429, 0]
click at [350, 179] on label "Use my shipping address for my billing address" at bounding box center [494, 180] width 288 height 15
click at [340, 176] on input "Use my shipping address for my billing address" at bounding box center [340, 176] width 0 height 0
type input "f"
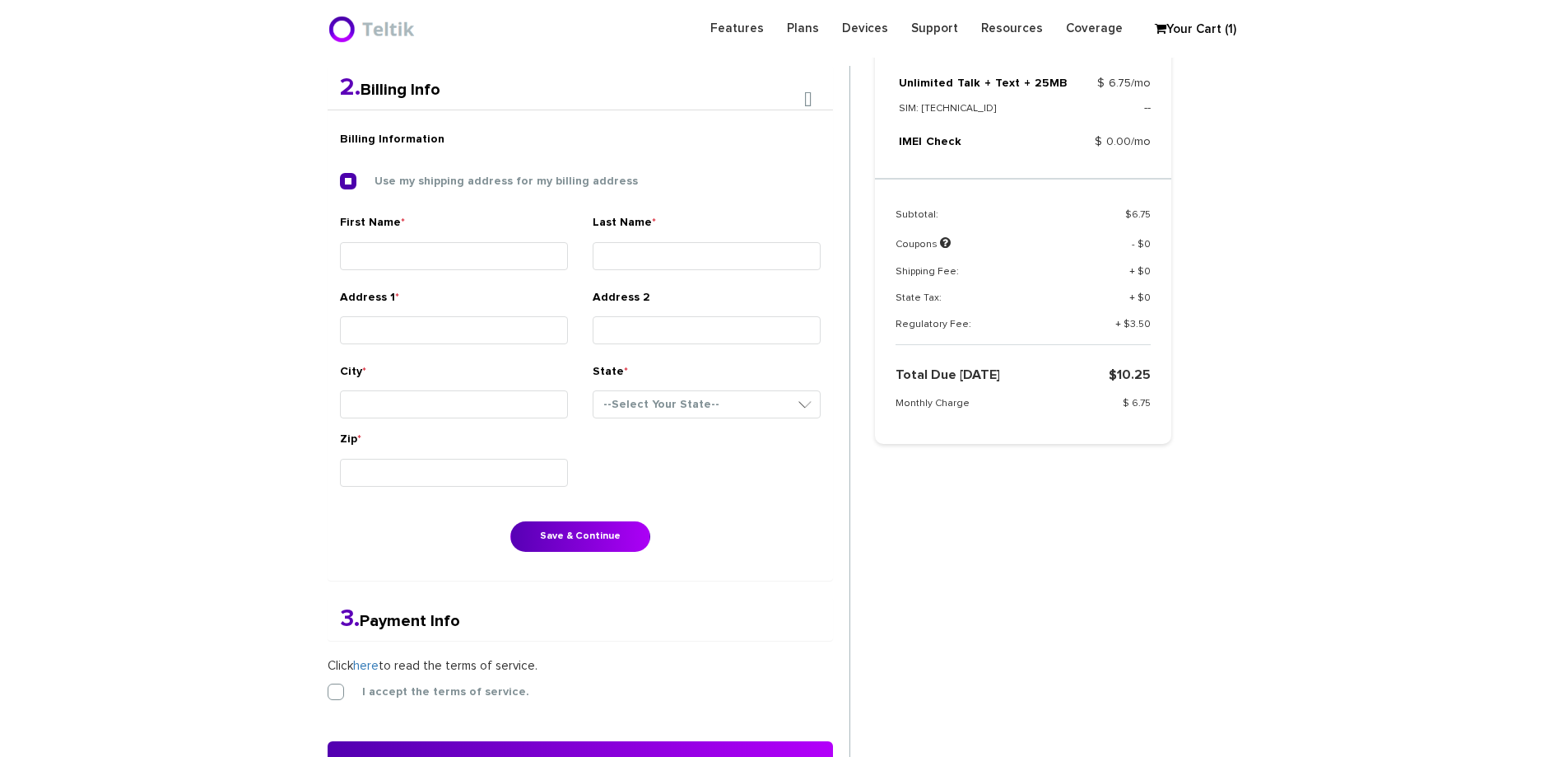
type input "45 south bell"
type input "Lakewood"
select select "NJ"
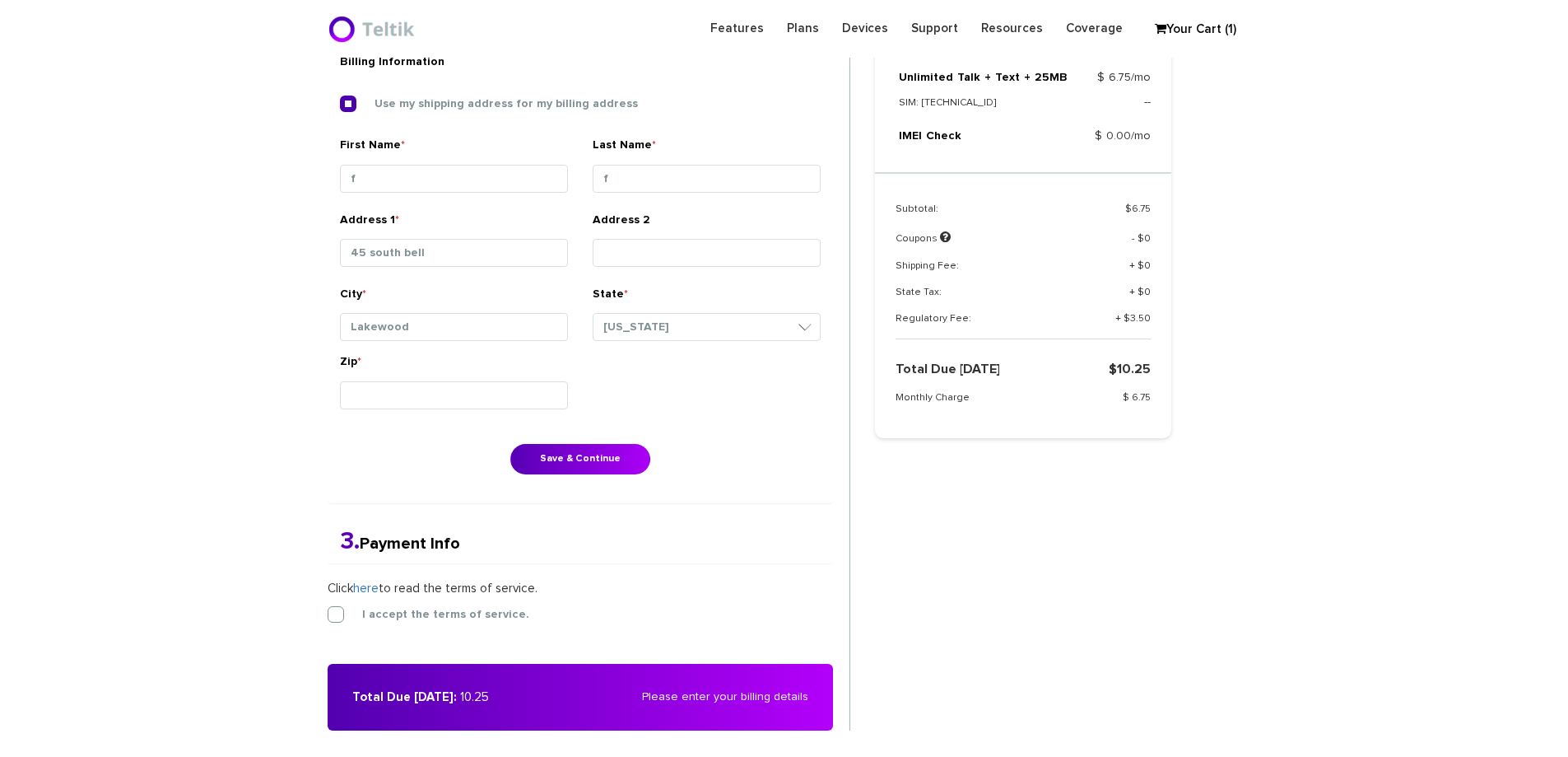
scroll to position [676, 0]
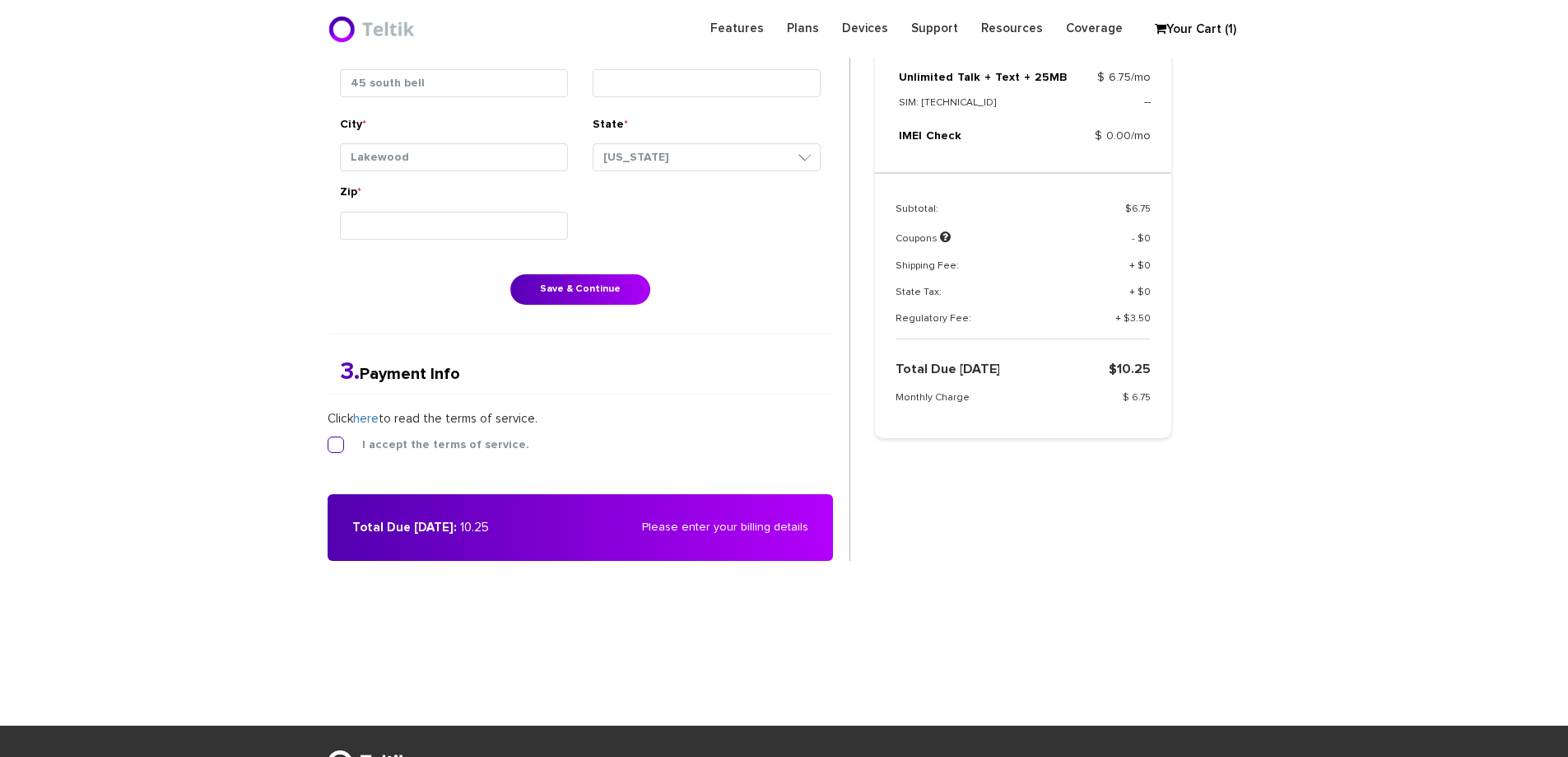
click at [339, 447] on label "I accept the terms of service." at bounding box center [433, 444] width 192 height 15
click at [328, 440] on input "I accept the terms of service." at bounding box center [328, 440] width 0 height 0
click at [446, 158] on input "Lakewood" at bounding box center [453, 157] width 228 height 28
drag, startPoint x: 460, startPoint y: 161, endPoint x: 319, endPoint y: 158, distance: 141.0
click at [319, 158] on div "1. Shipping Info First Name * f Last Name * f Address 1 * 45 south bell" at bounding box center [589, 180] width 547 height 843
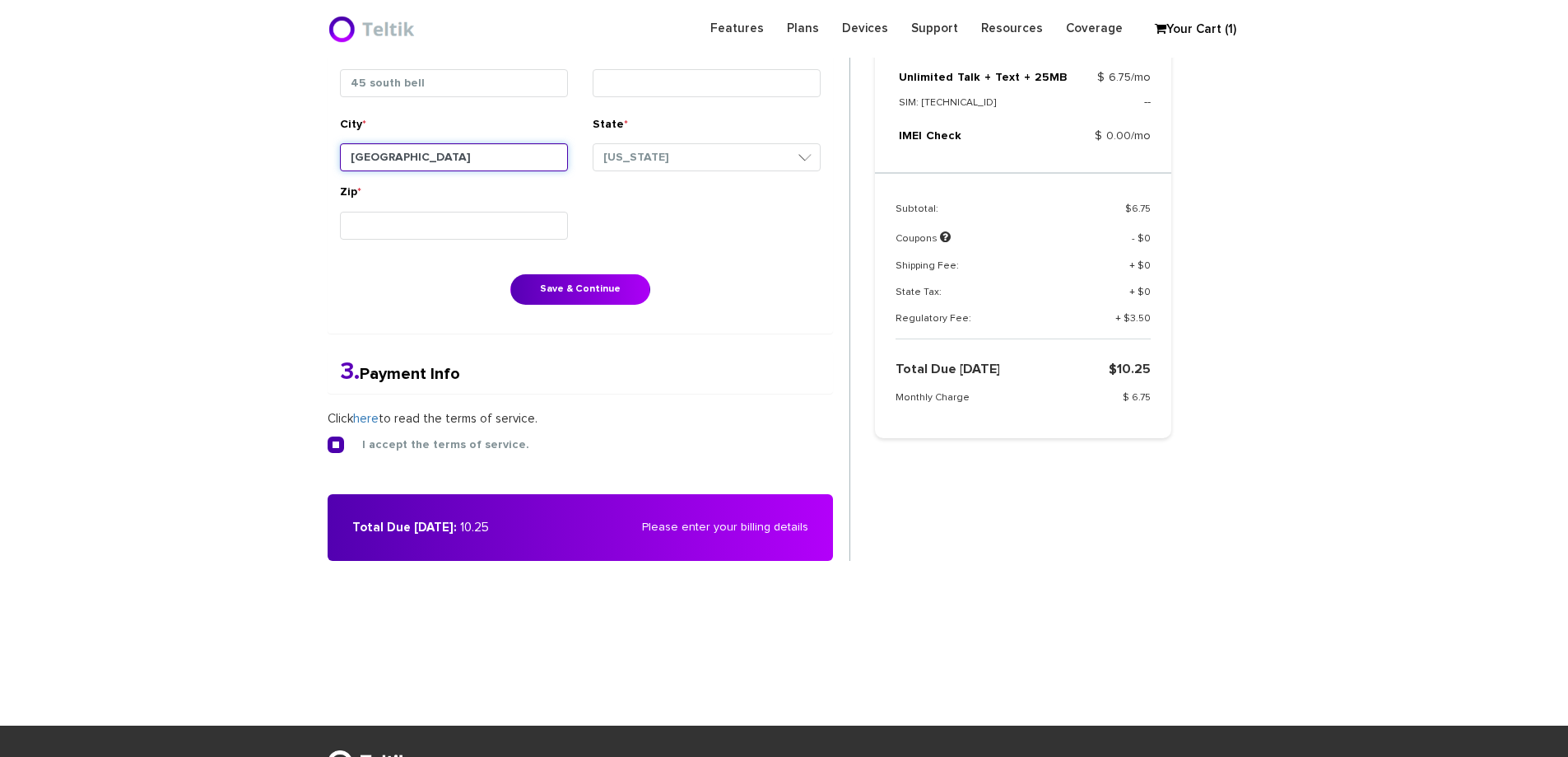
type input "brooklyn"
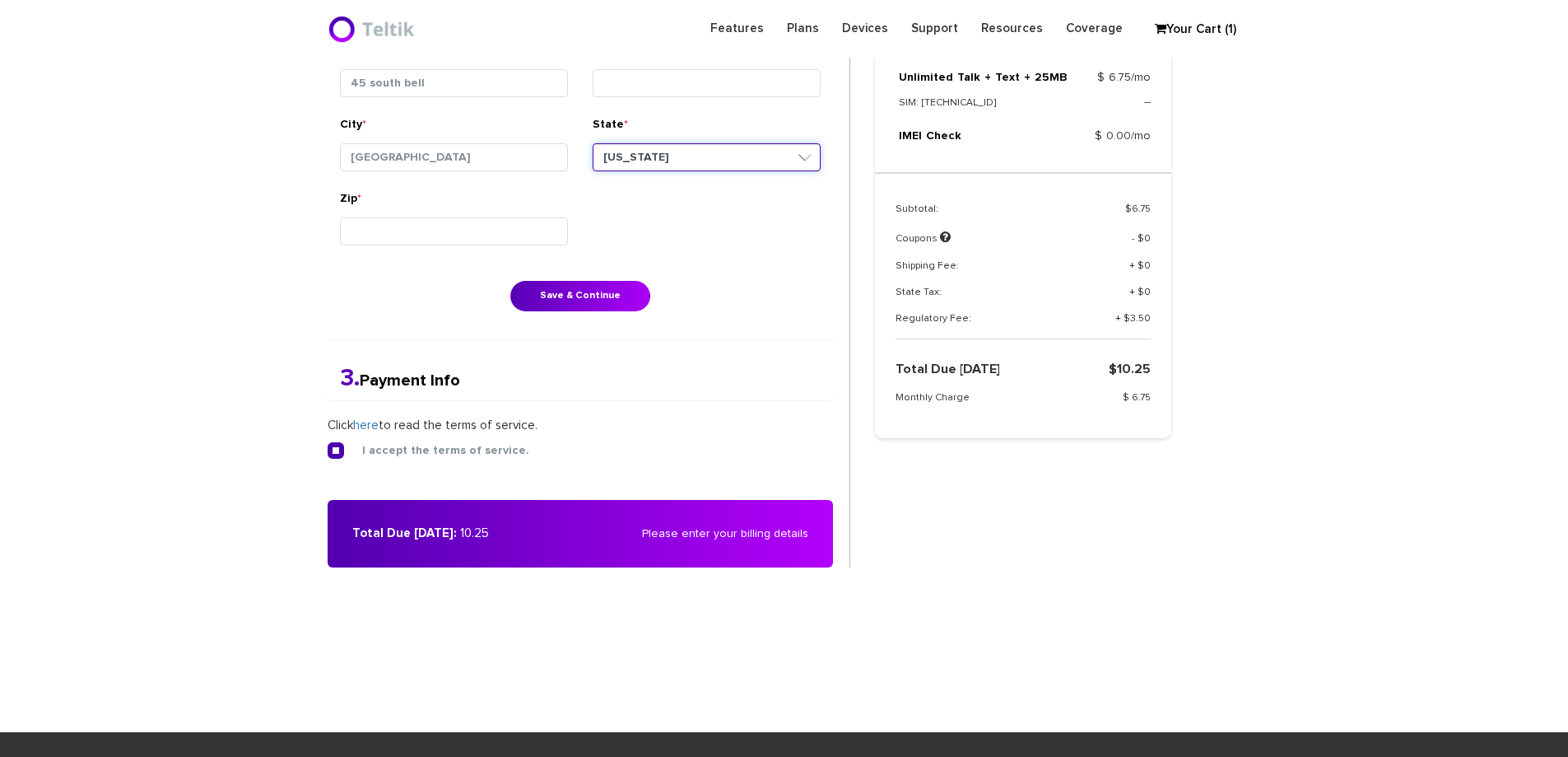
click at [645, 149] on select "--Select Your State-- District of Columbia Alabama Alaska Arizona Arkansas Cali…" at bounding box center [706, 157] width 228 height 28
select select "NY"
click at [593, 143] on select "--Select Your State-- District of Columbia Alabama Alaska Arizona Arkansas Cali…" at bounding box center [706, 157] width 228 height 28
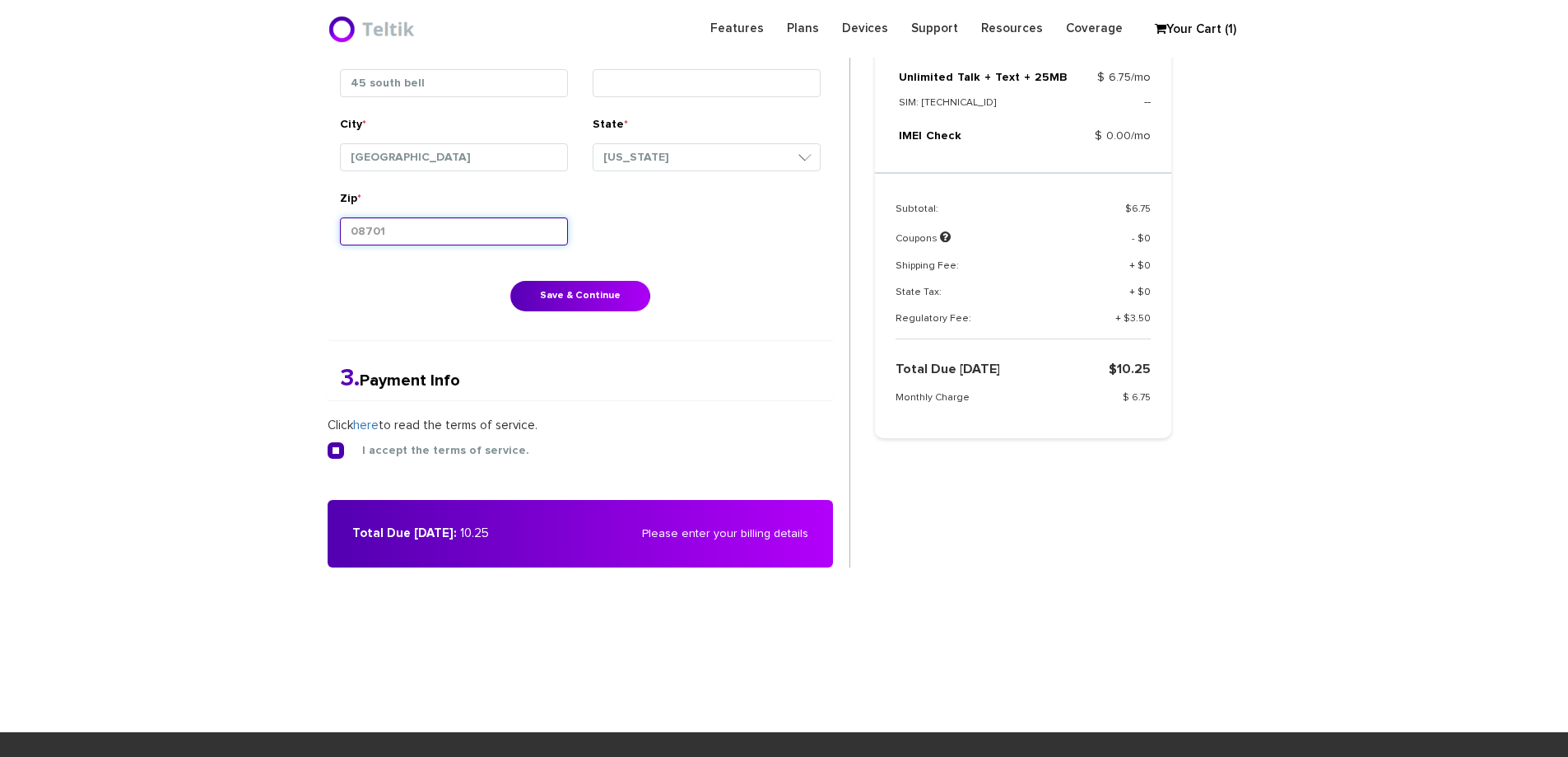
drag, startPoint x: 386, startPoint y: 219, endPoint x: 318, endPoint y: 219, distance: 68.0
click at [318, 219] on div "1. Shipping Info First Name * f Last Name * f Address 1 * 45 south bell" at bounding box center [589, 183] width 547 height 849
type input "11230"
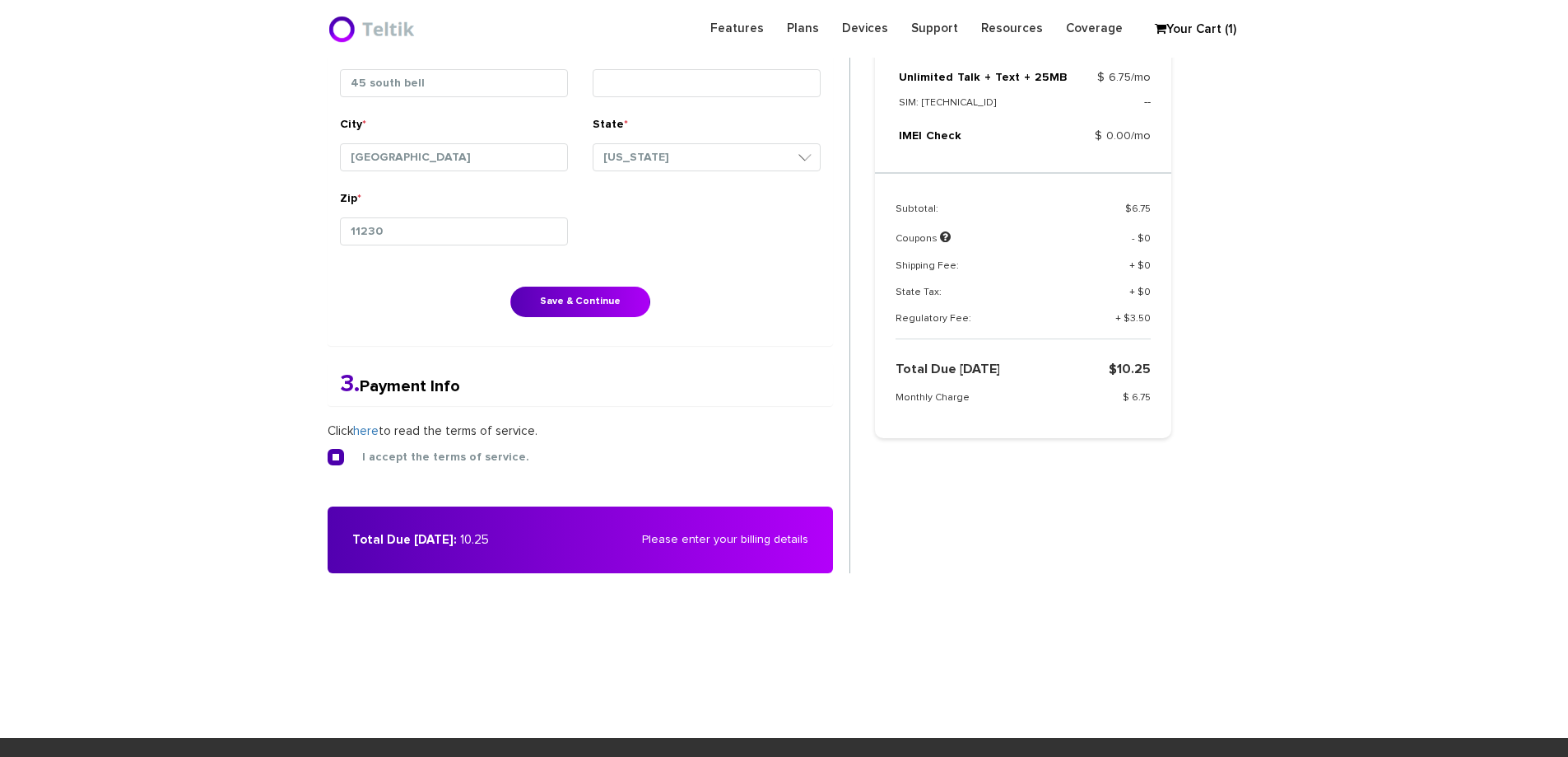
click at [706, 231] on div "Zip * 11230" at bounding box center [580, 230] width 505 height 81
click at [593, 310] on button "Save & Continue" at bounding box center [580, 301] width 140 height 30
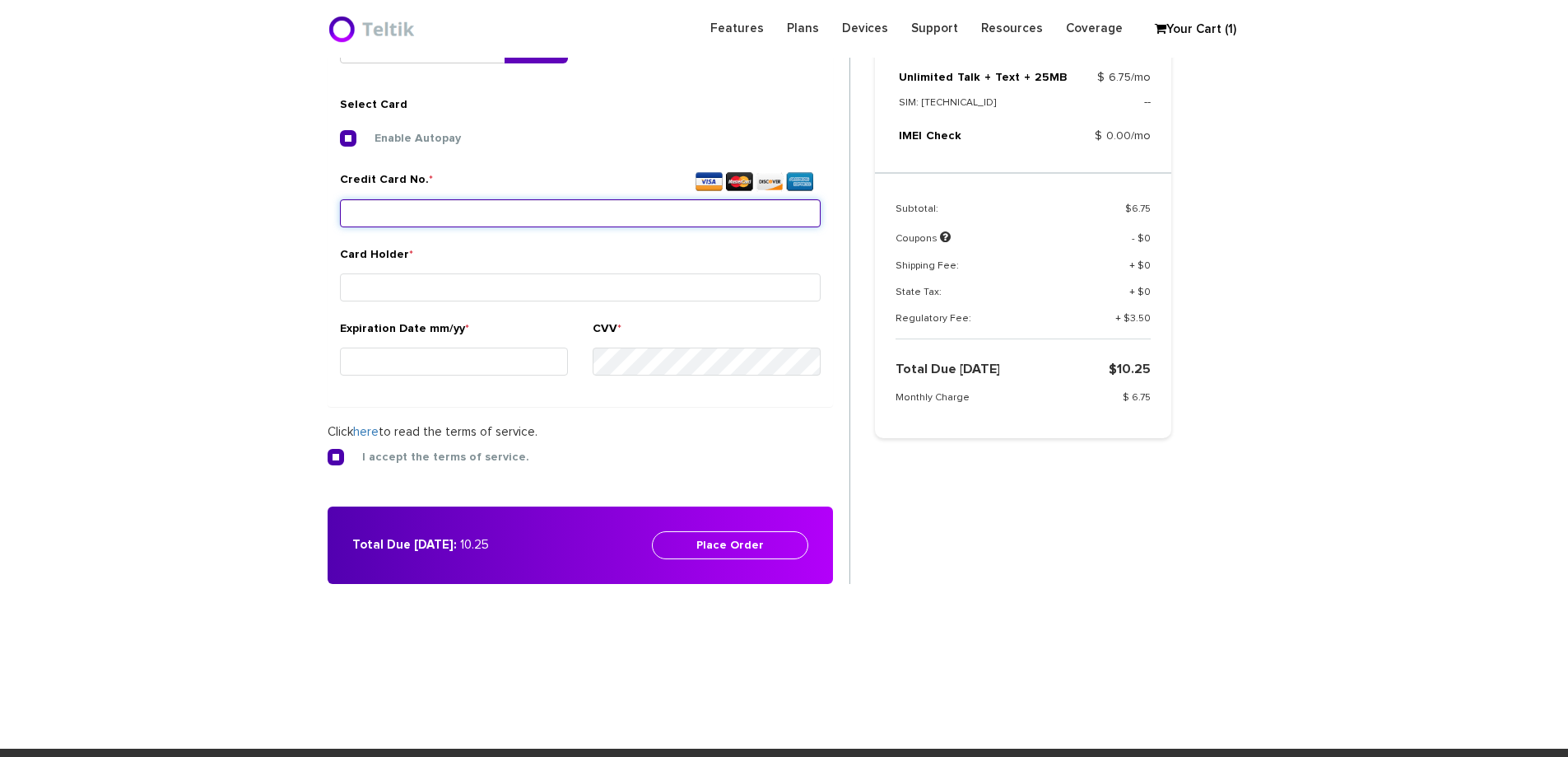
click at [528, 210] on input "Credit Card No. *" at bounding box center [580, 213] width 481 height 28
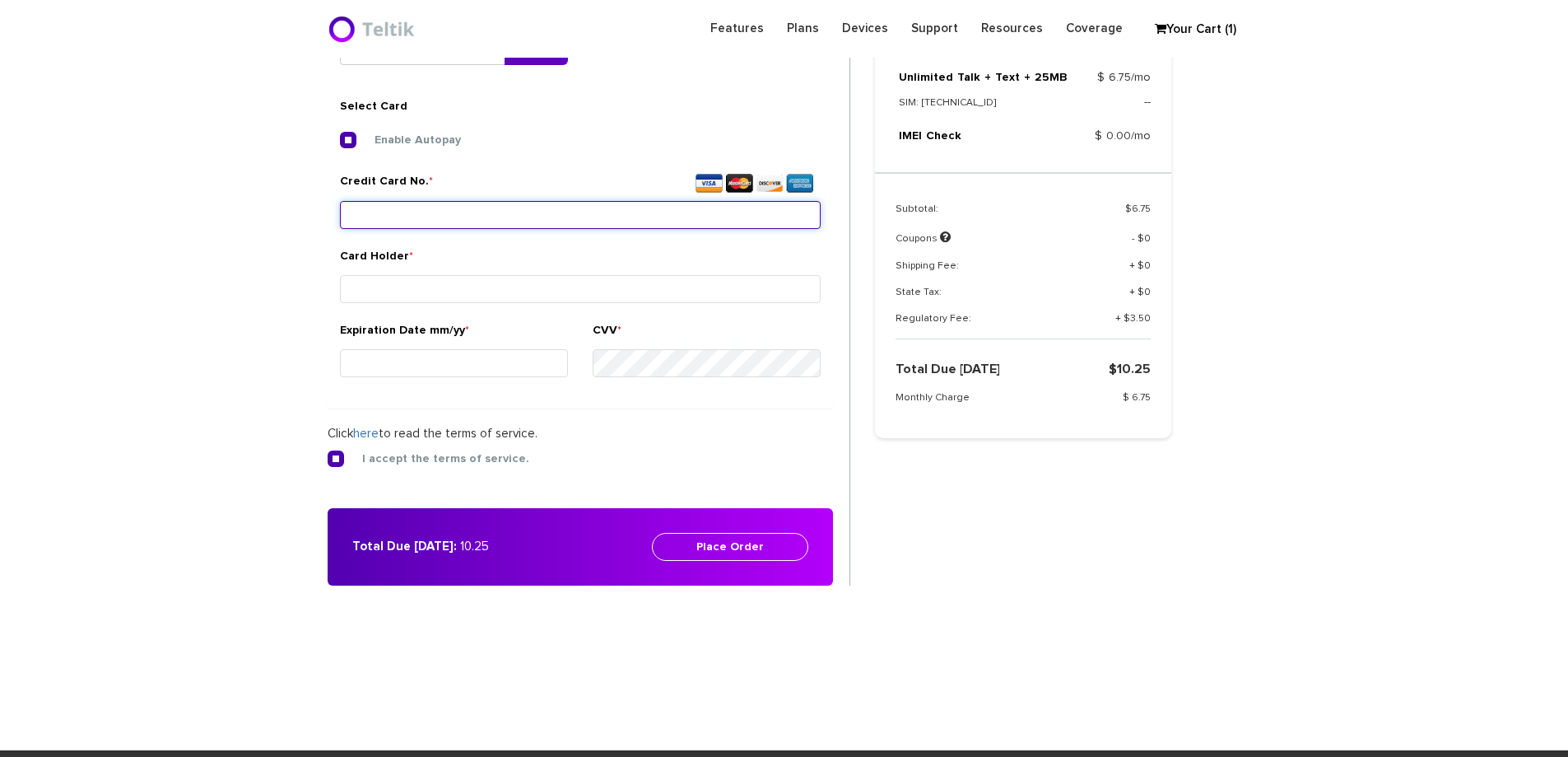
scroll to position [616, 0]
type input "4266 8416 4493 8332"
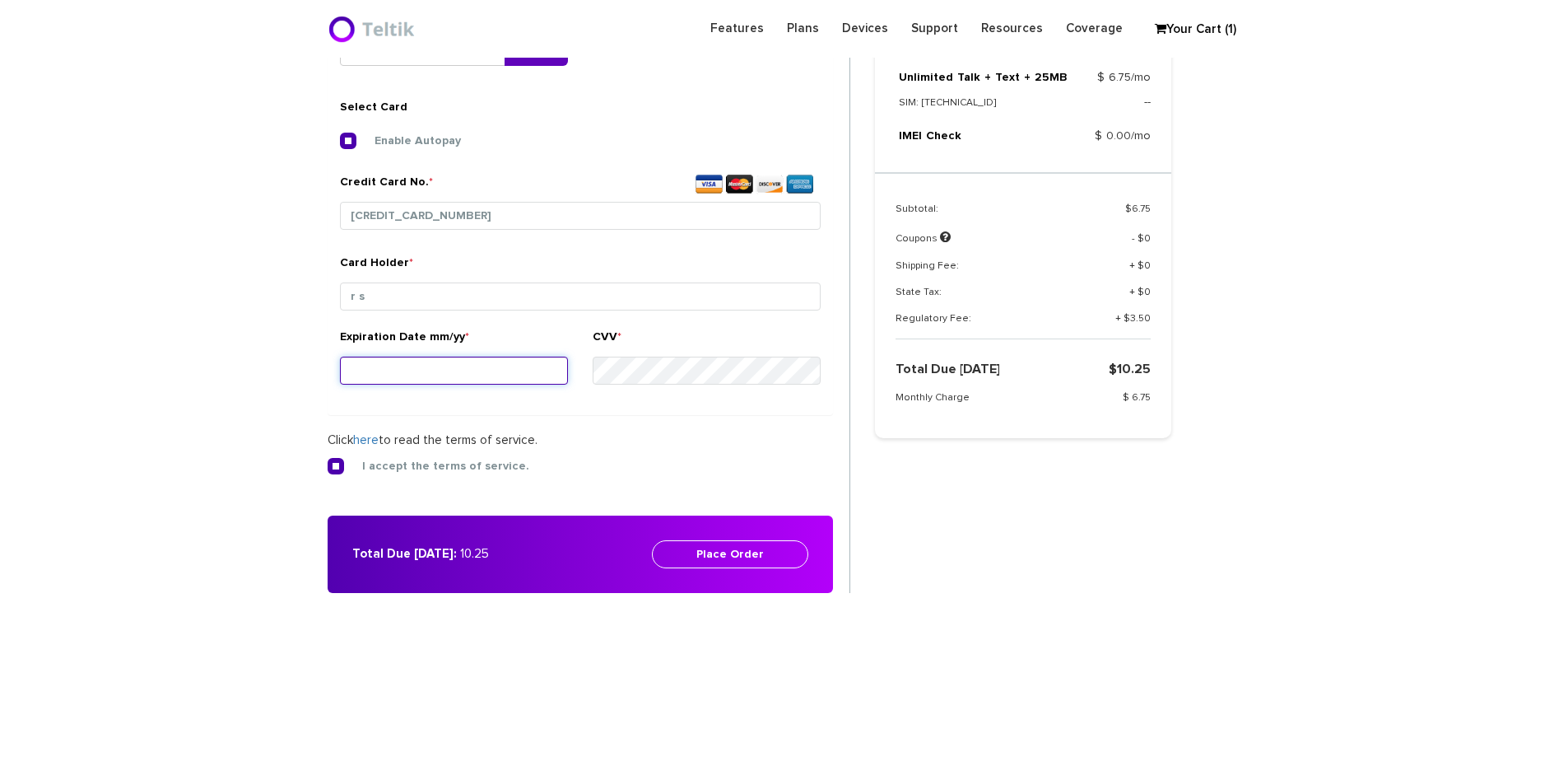
type input "r s"
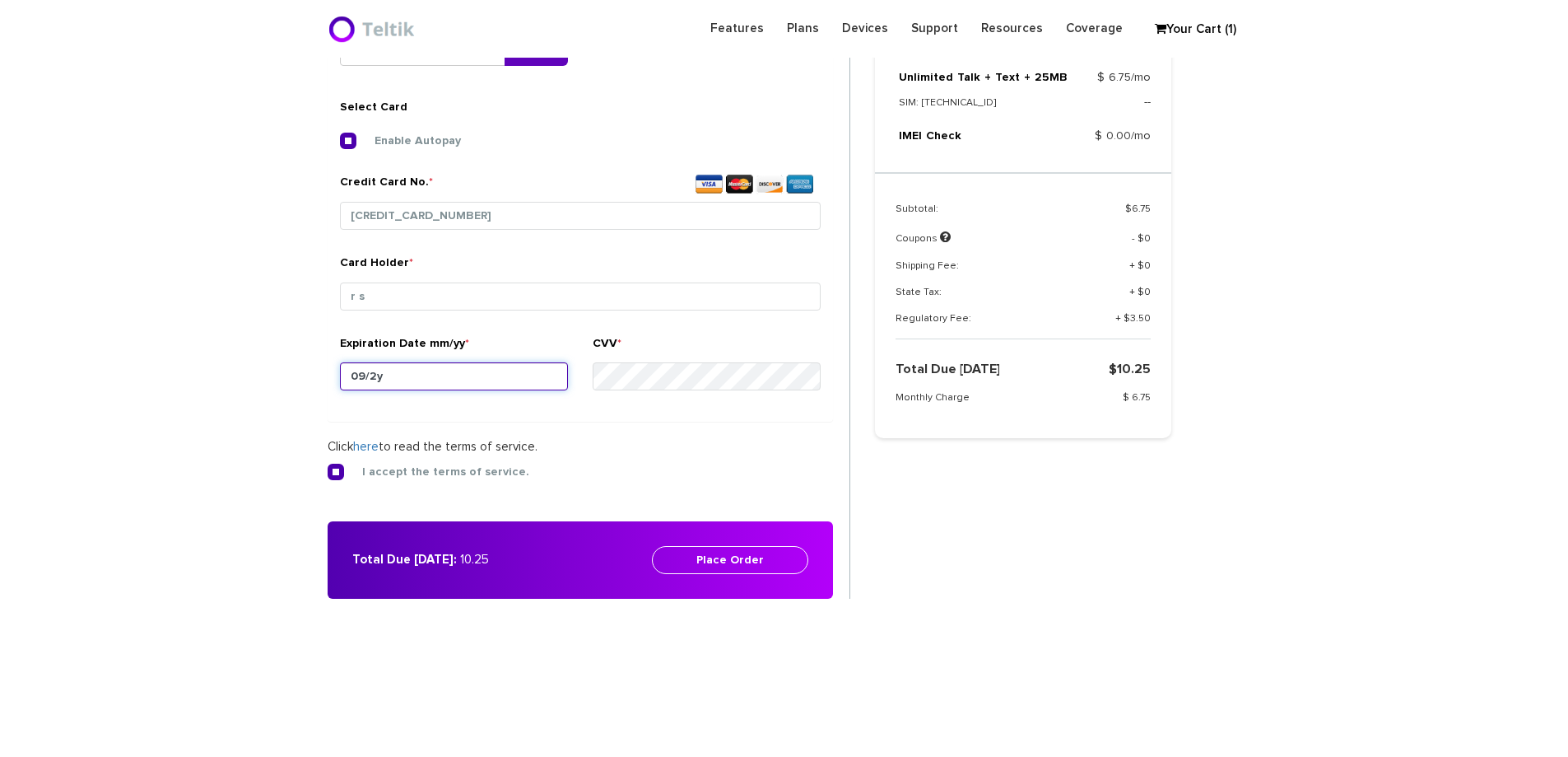
type input "09/29"
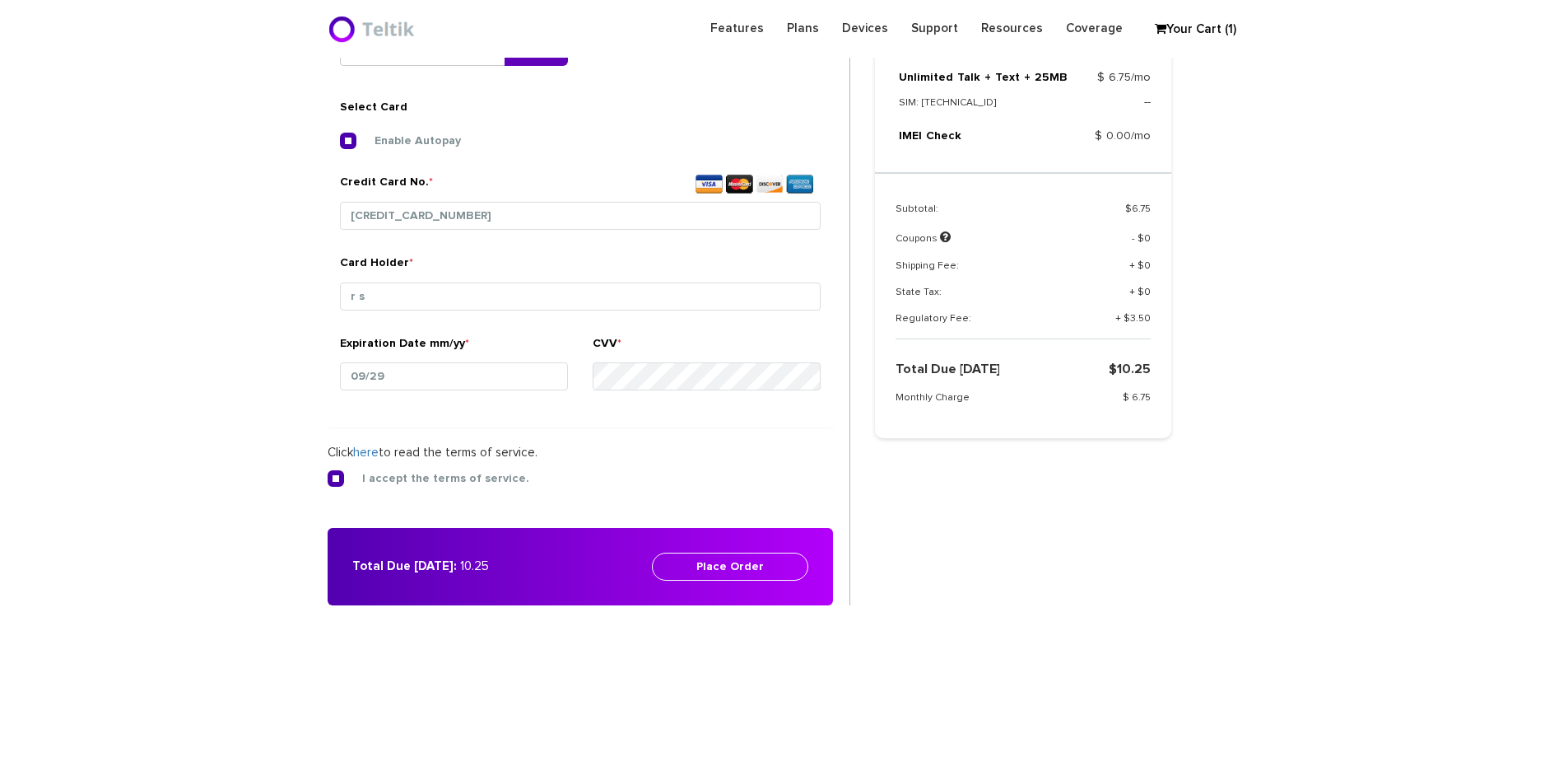
click at [671, 263] on div "Card Holder * r s" at bounding box center [580, 288] width 481 height 69
click at [714, 568] on button "Place Order" at bounding box center [730, 566] width 156 height 28
